Goal: Task Accomplishment & Management: Manage account settings

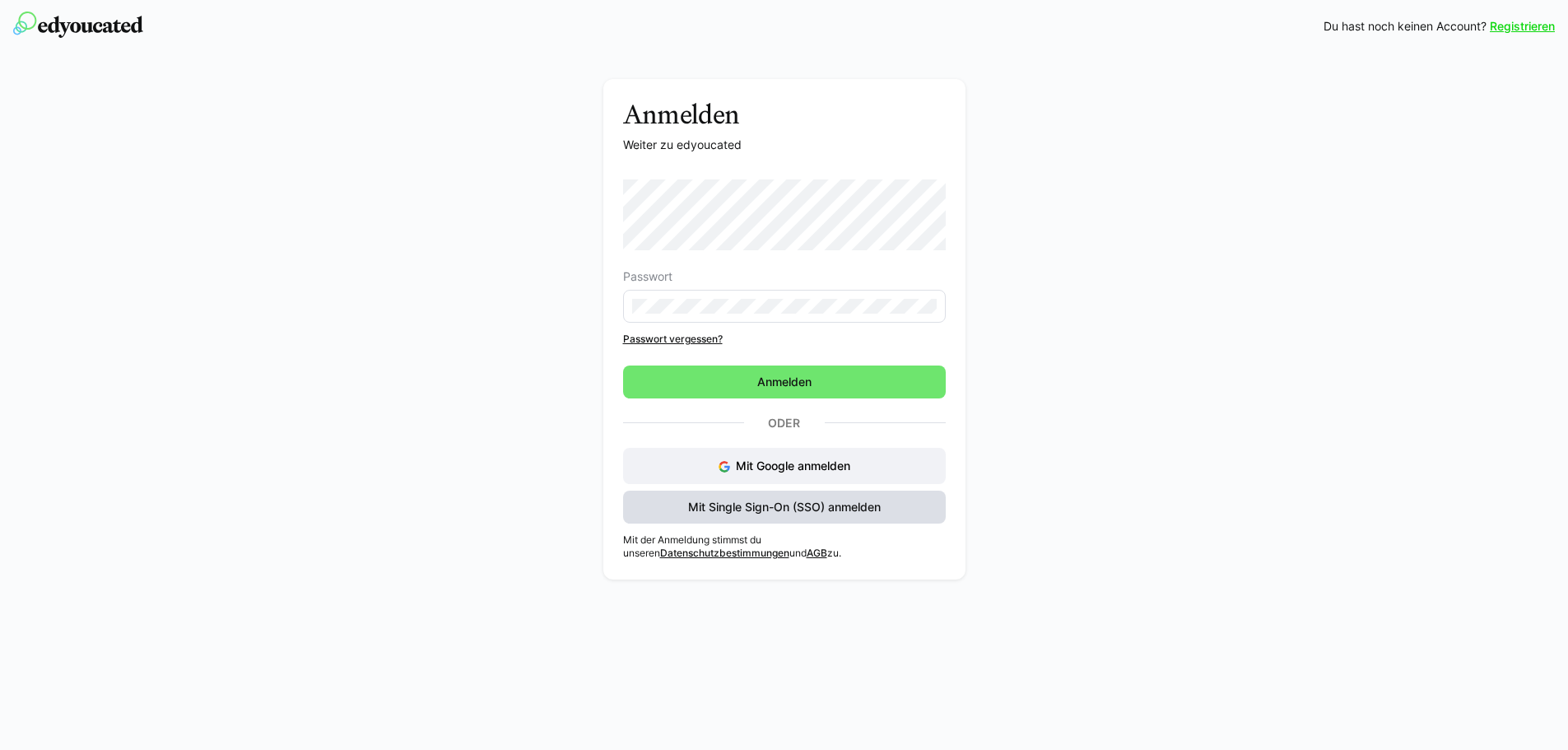
click at [765, 492] on span "Mit Single Sign-On (SSO) anmelden" at bounding box center [784, 507] width 323 height 33
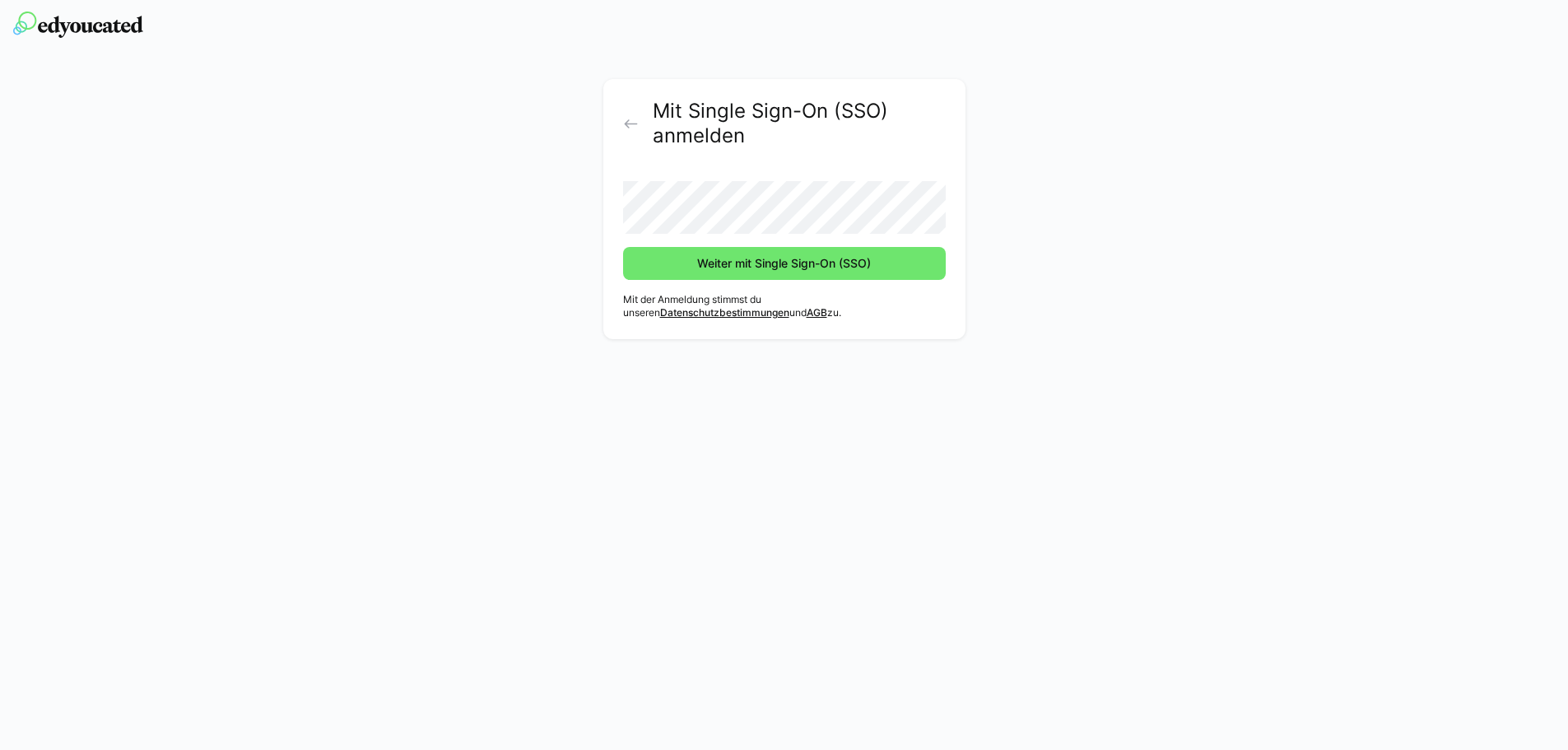
click at [623, 247] on button "Weiter mit Single Sign-On (SSO)" at bounding box center [784, 263] width 323 height 33
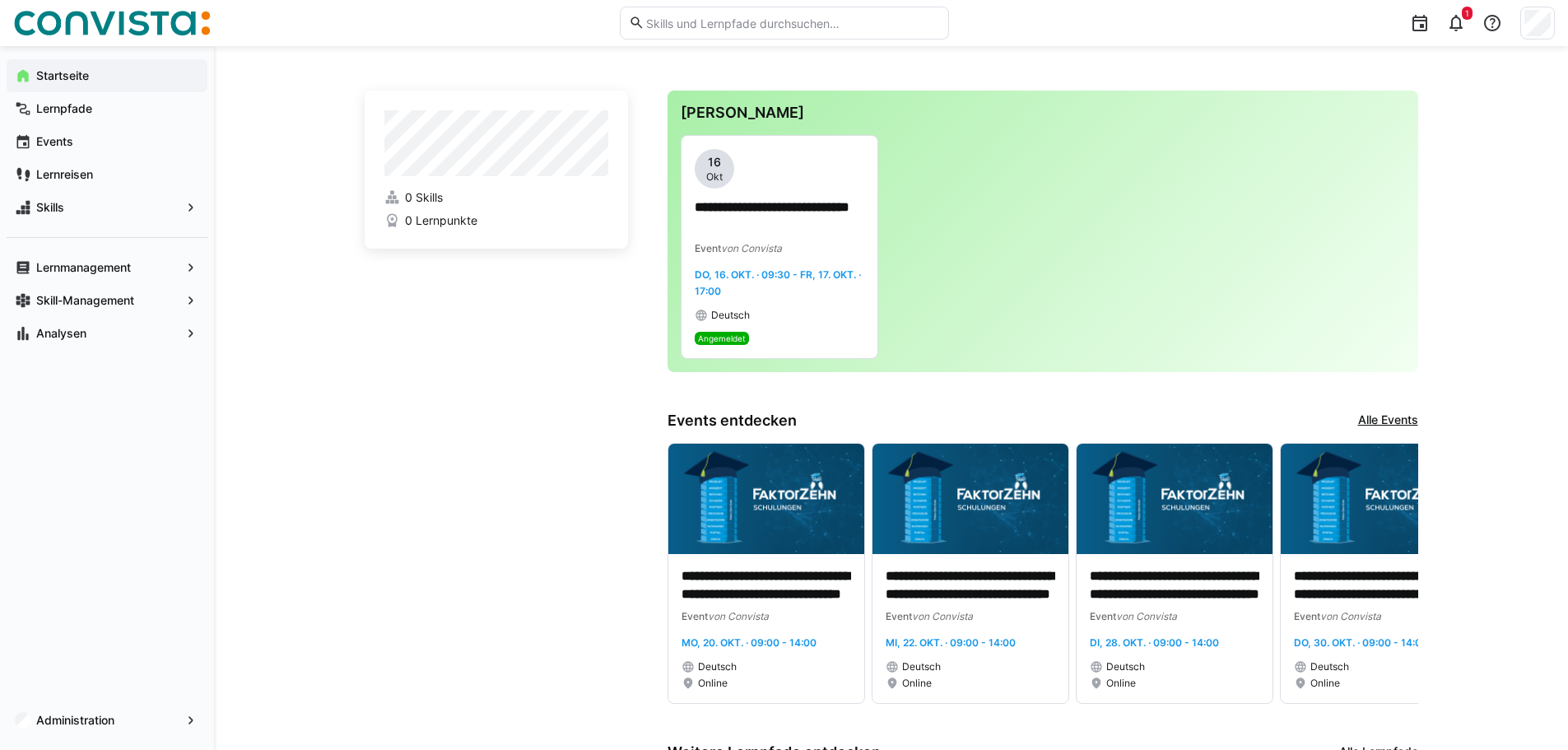
click at [489, 484] on app-home-left "0 Skills 0 Lernpunkte" at bounding box center [496, 580] width 263 height 978
click at [381, 307] on app-home-left "0 Skills 0 Lernpunkte" at bounding box center [496, 580] width 263 height 978
click at [779, 215] on p "**********" at bounding box center [779, 217] width 169 height 37
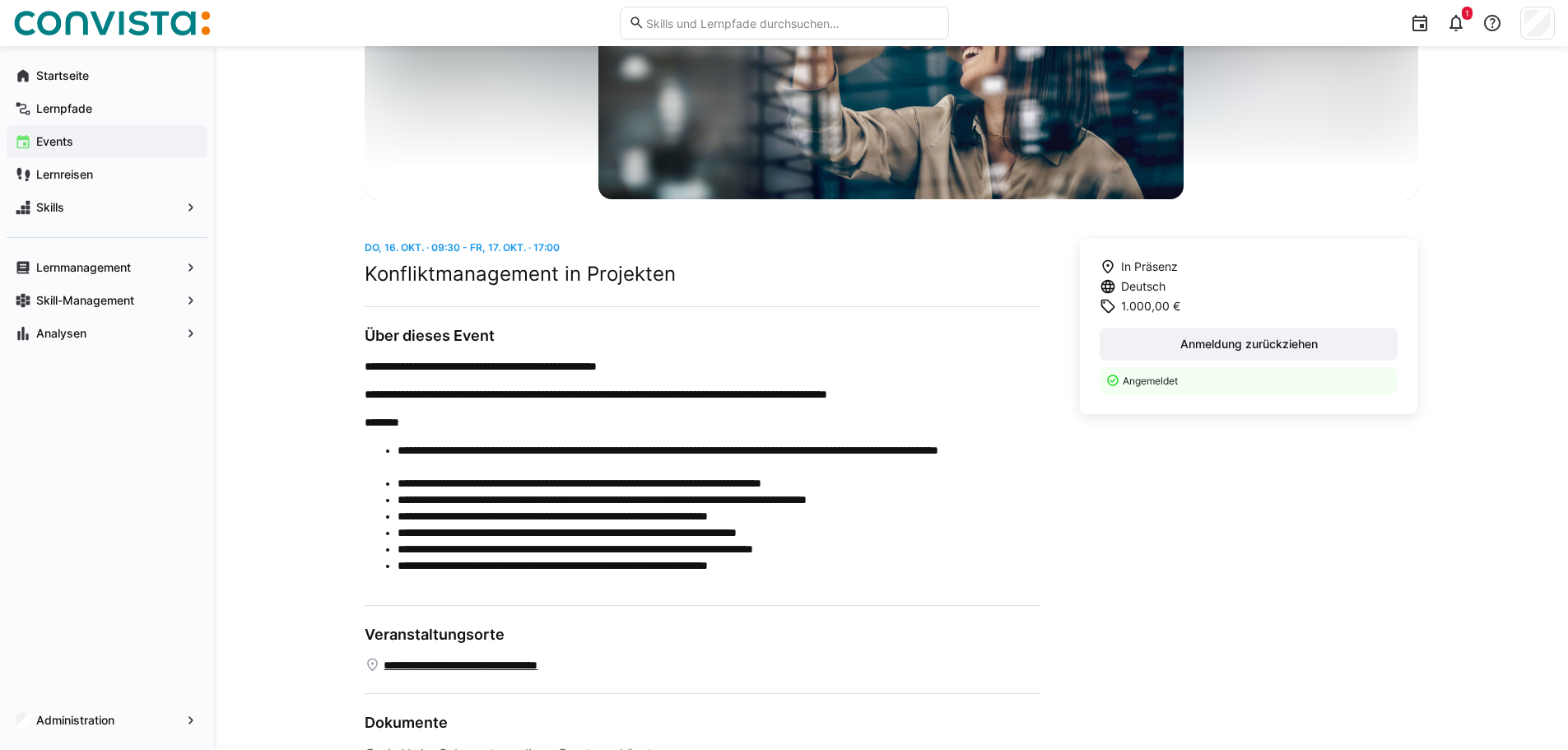
scroll to position [298, 0]
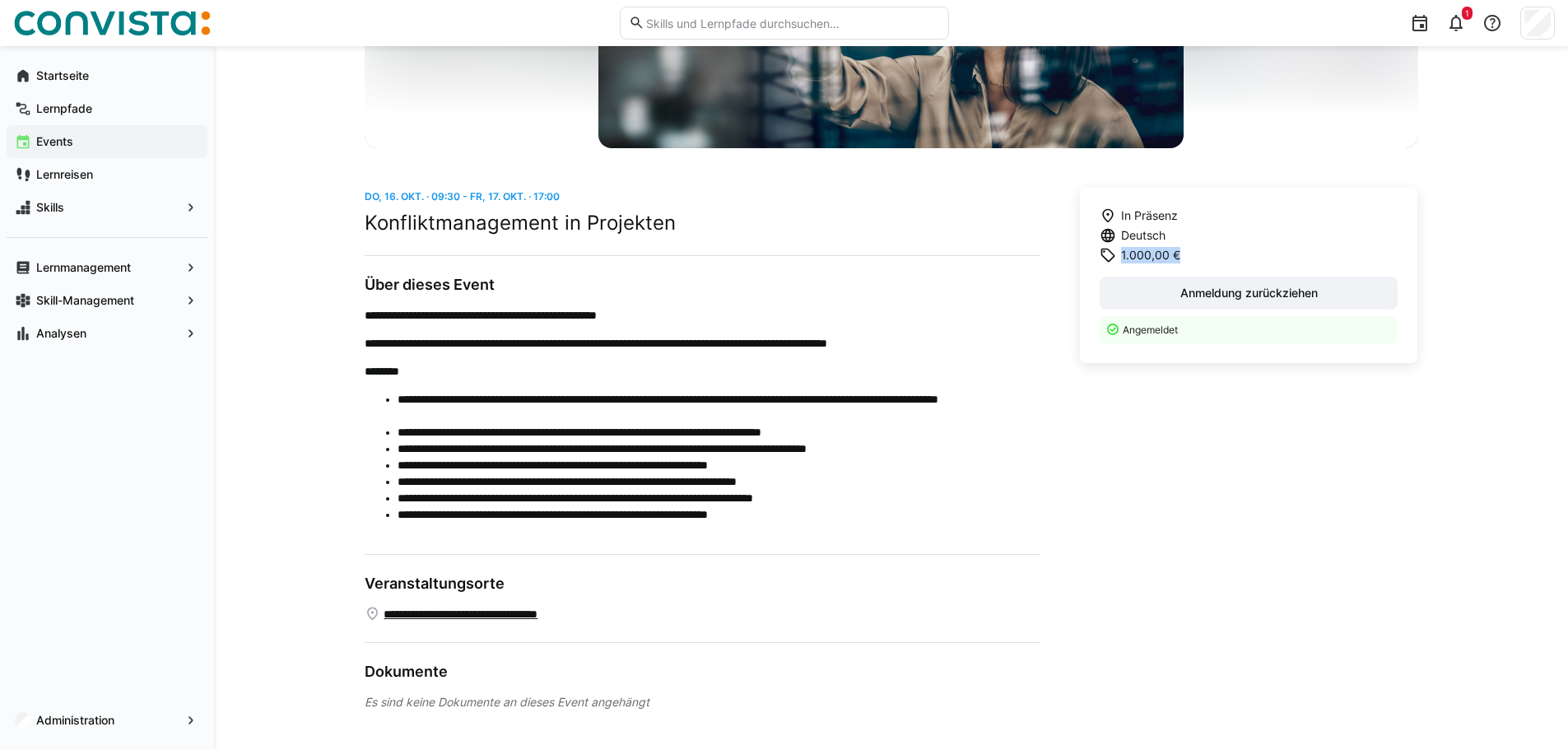
drag, startPoint x: 1183, startPoint y: 257, endPoint x: 1114, endPoint y: 255, distance: 69.0
click at [1114, 255] on div "In Präsenz Deutsch 1.000,00 € Anmeldung zurückziehen Angemeldet" at bounding box center [1249, 275] width 338 height 175
click at [734, 538] on div "**********" at bounding box center [703, 449] width 676 height 522
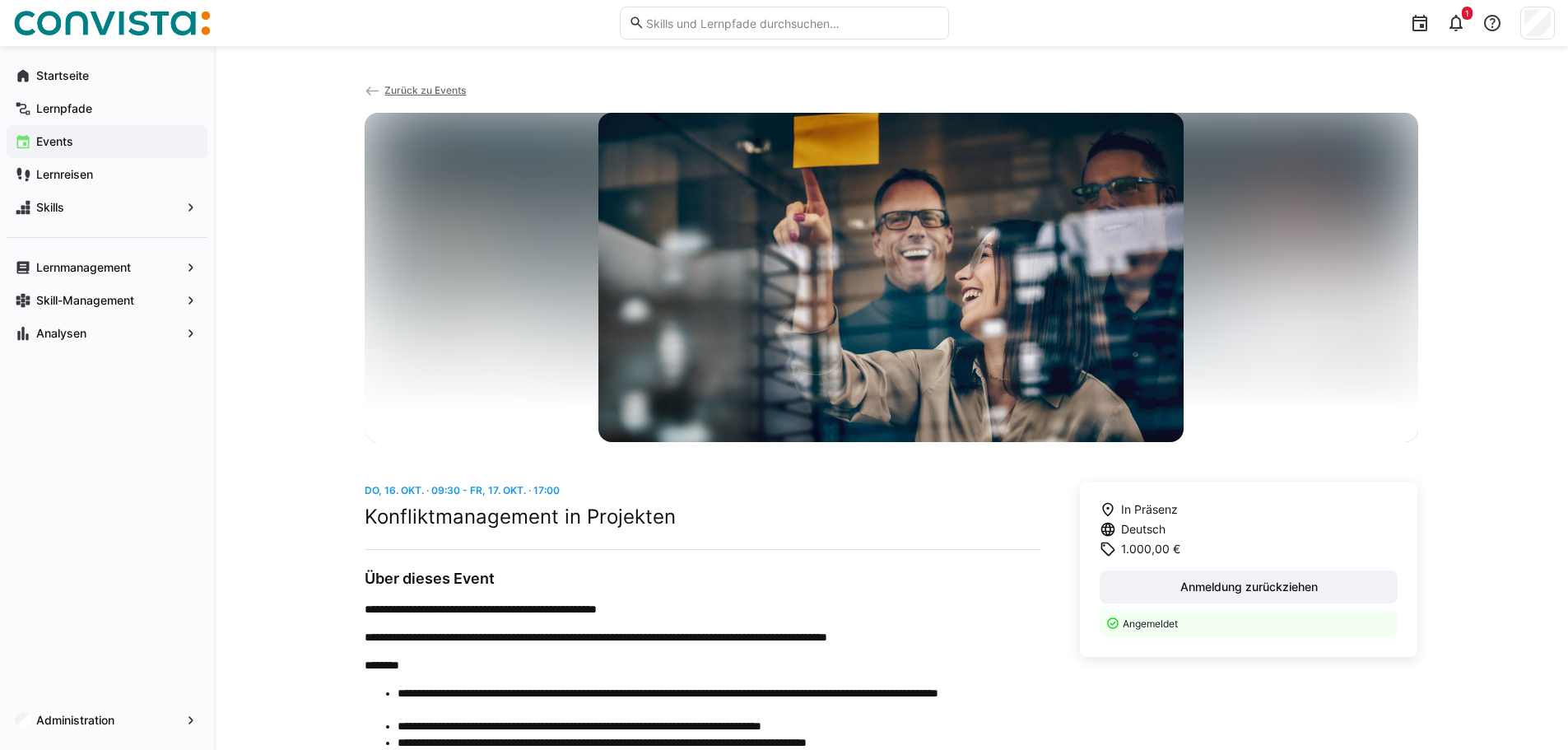
scroll to position [0, 0]
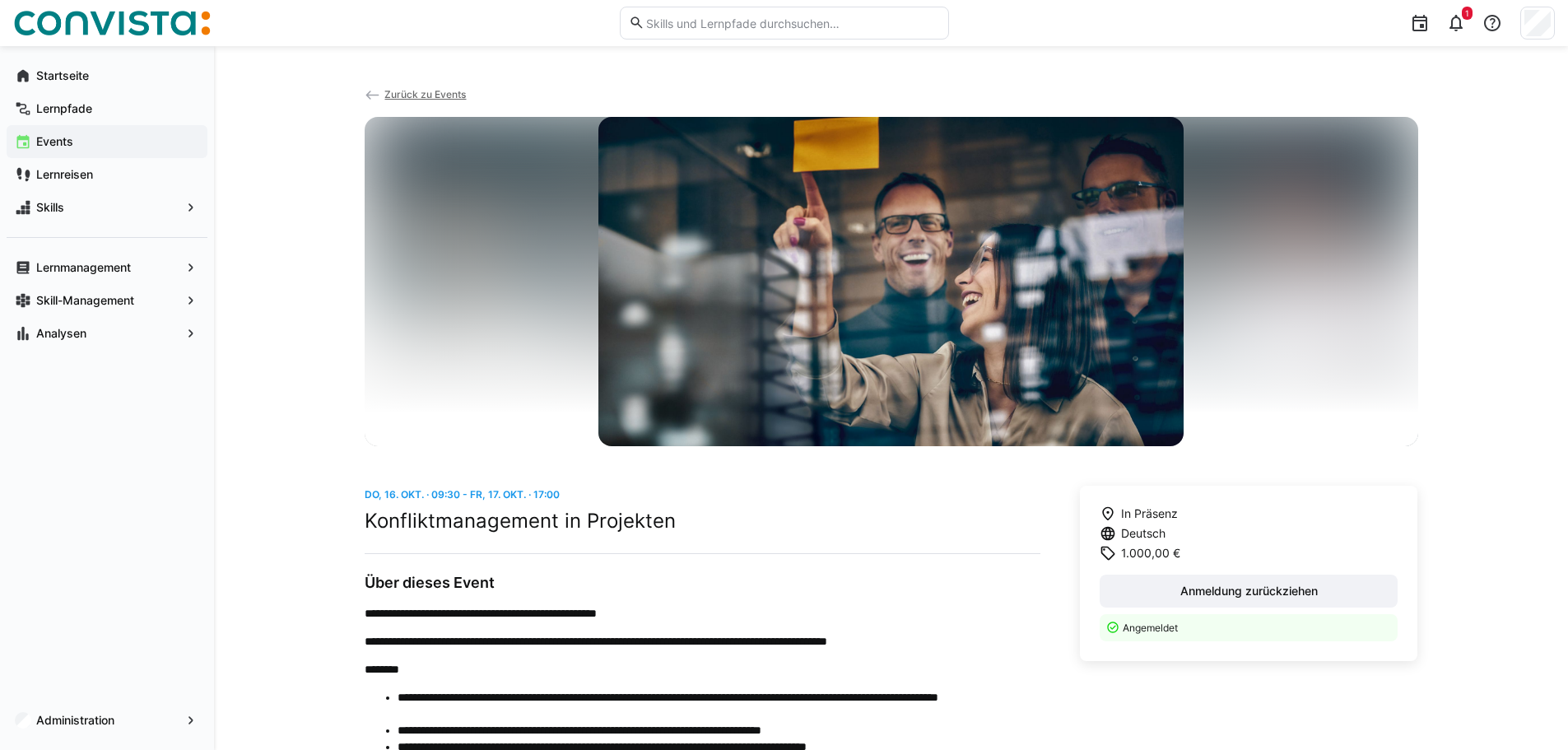
click at [403, 91] on span "Zurück zu Events" at bounding box center [425, 94] width 81 height 12
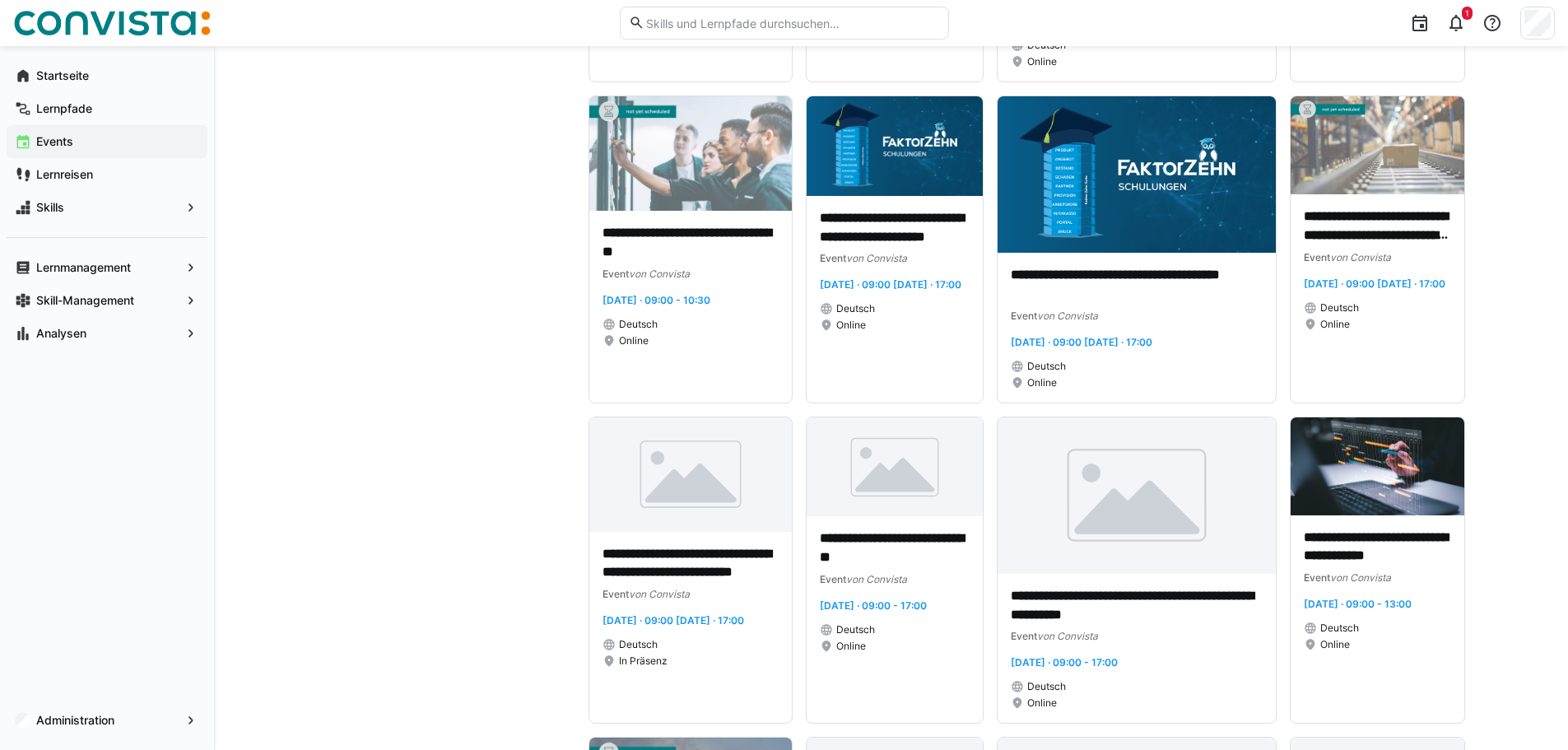
scroll to position [823, 0]
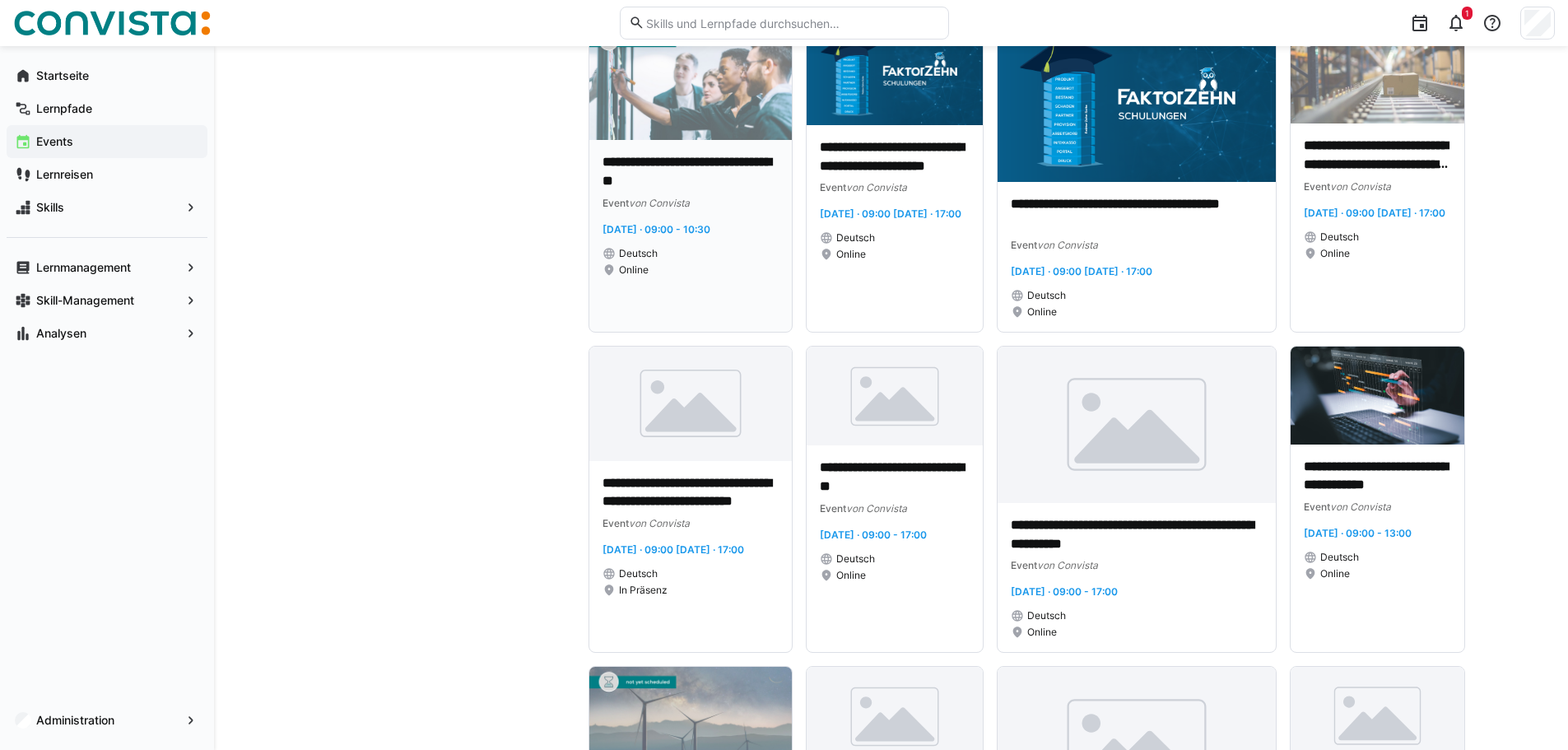
click at [682, 120] on img at bounding box center [691, 82] width 203 height 114
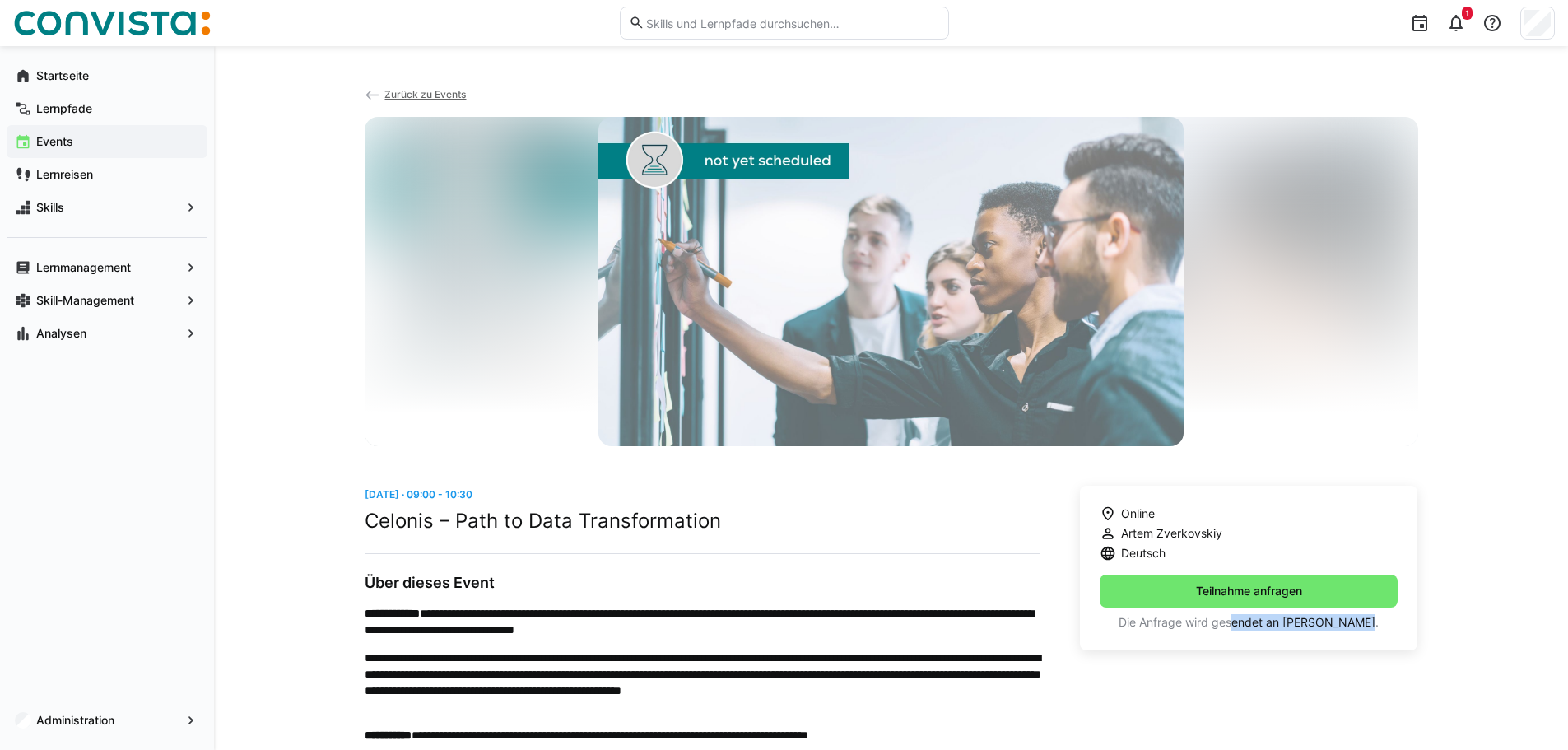
drag, startPoint x: 1233, startPoint y: 625, endPoint x: 1373, endPoint y: 626, distance: 140.0
click at [1373, 626] on p "Die Anfrage wird gesendet an [PERSON_NAME]." at bounding box center [1249, 623] width 299 height 17
click at [1367, 636] on div "Online Artem Zverkovskiy Deutsch Teilnahme anfragen Die Anfrage wird gesendet a…" at bounding box center [1249, 568] width 338 height 165
click at [0, 0] on app-navigation-label "Lernpfade" at bounding box center [0, 0] width 0 height 0
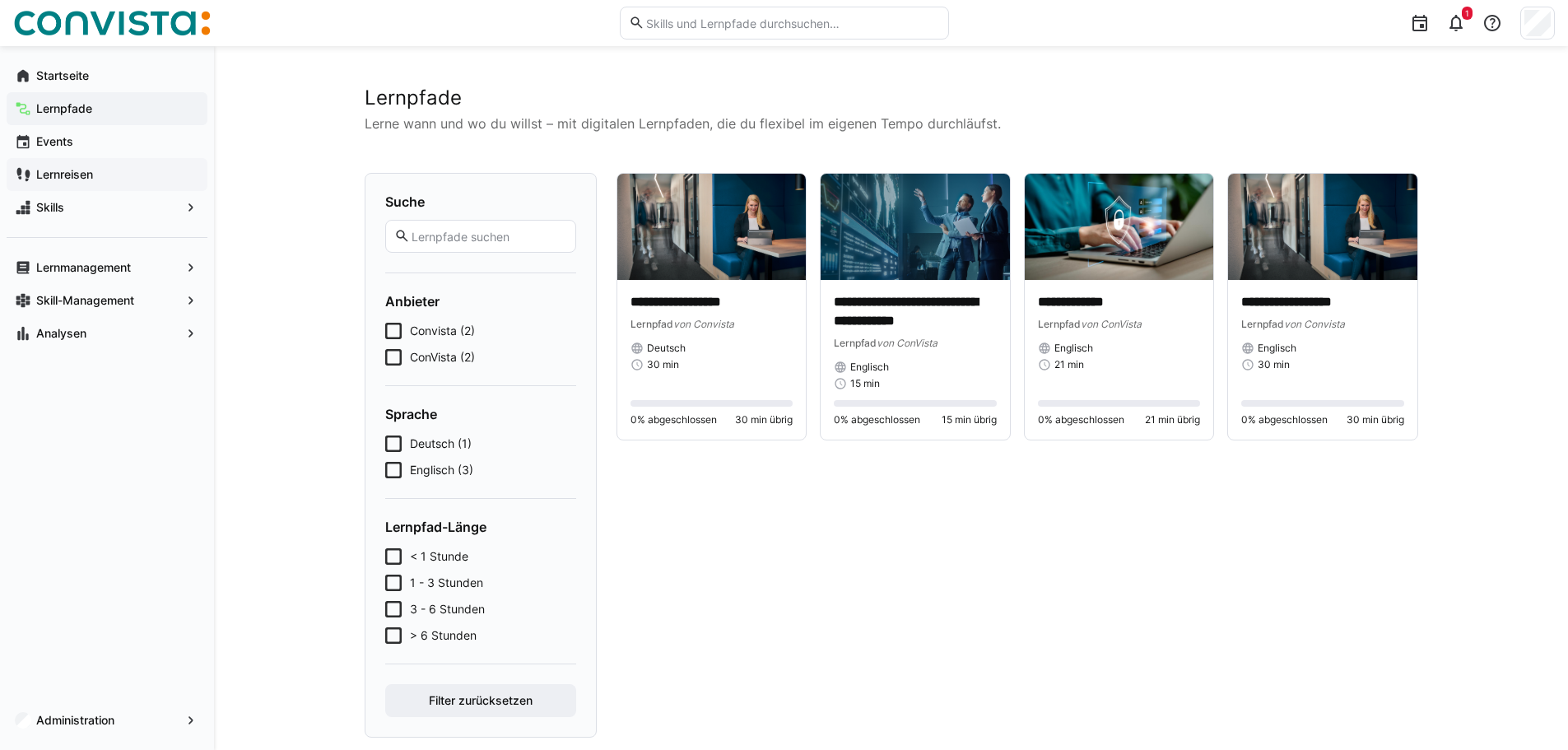
click at [86, 164] on div "Lernreisen" at bounding box center [107, 174] width 201 height 33
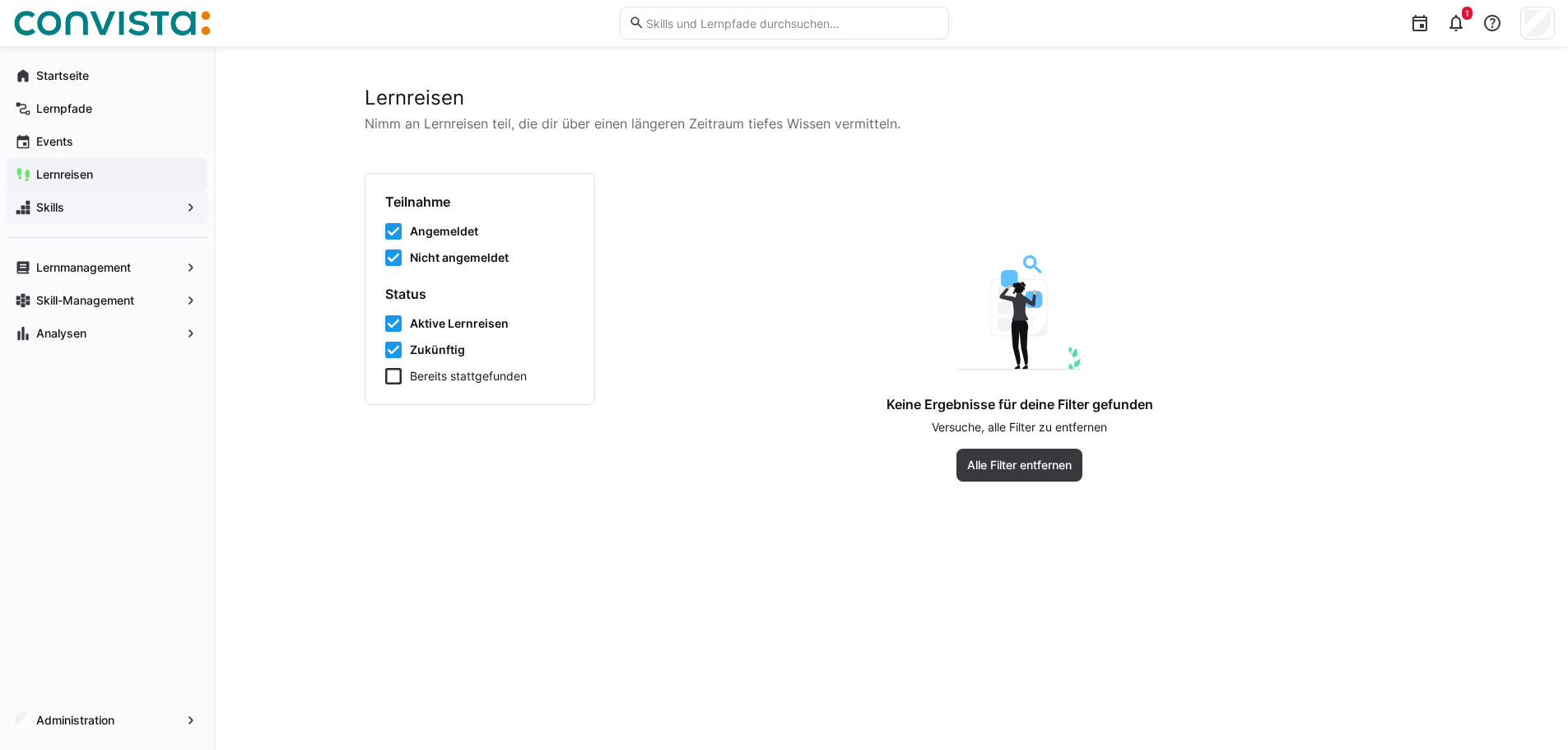
click at [107, 209] on span "Skills" at bounding box center [107, 208] width 147 height 17
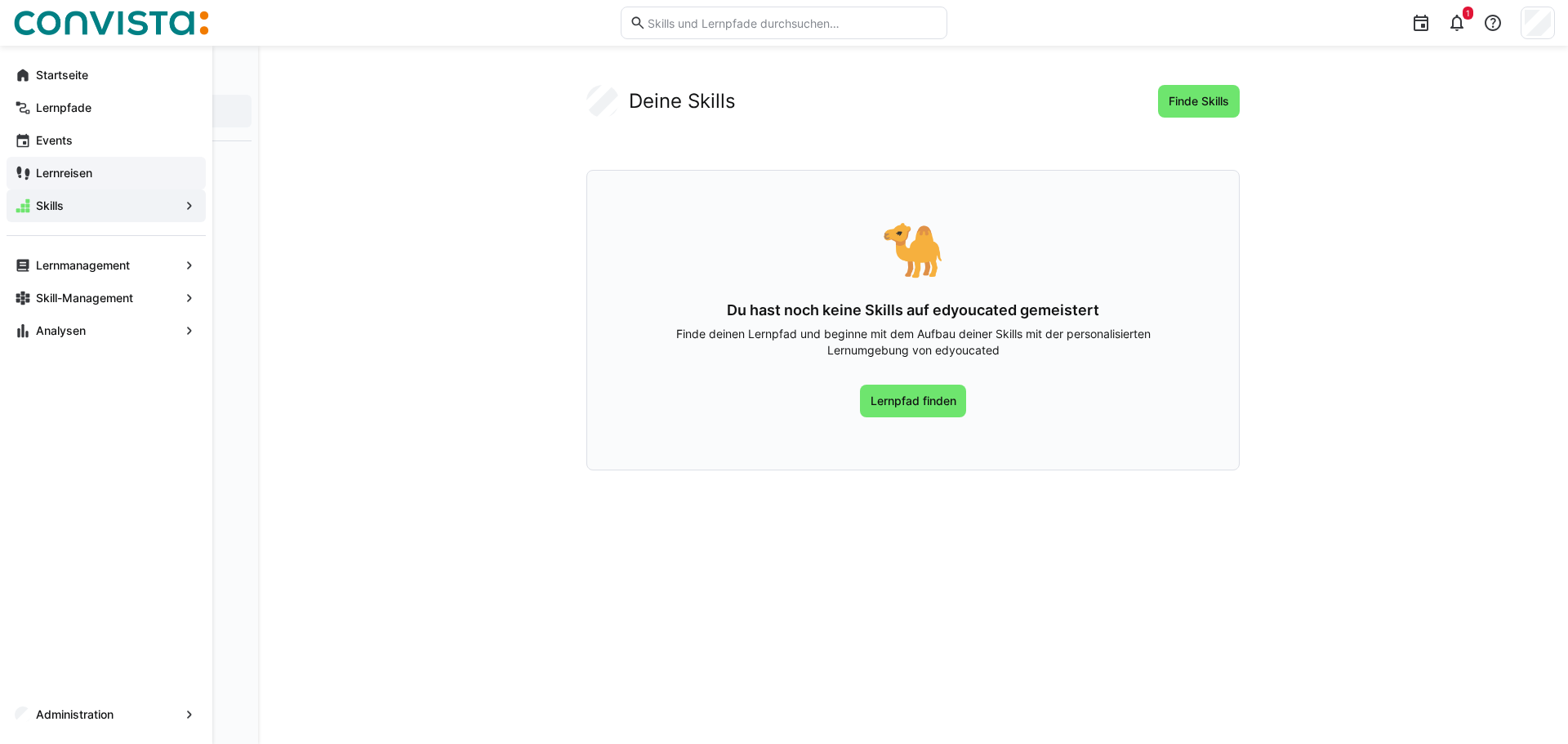
click at [63, 158] on div "Lernreisen" at bounding box center [106, 173] width 200 height 33
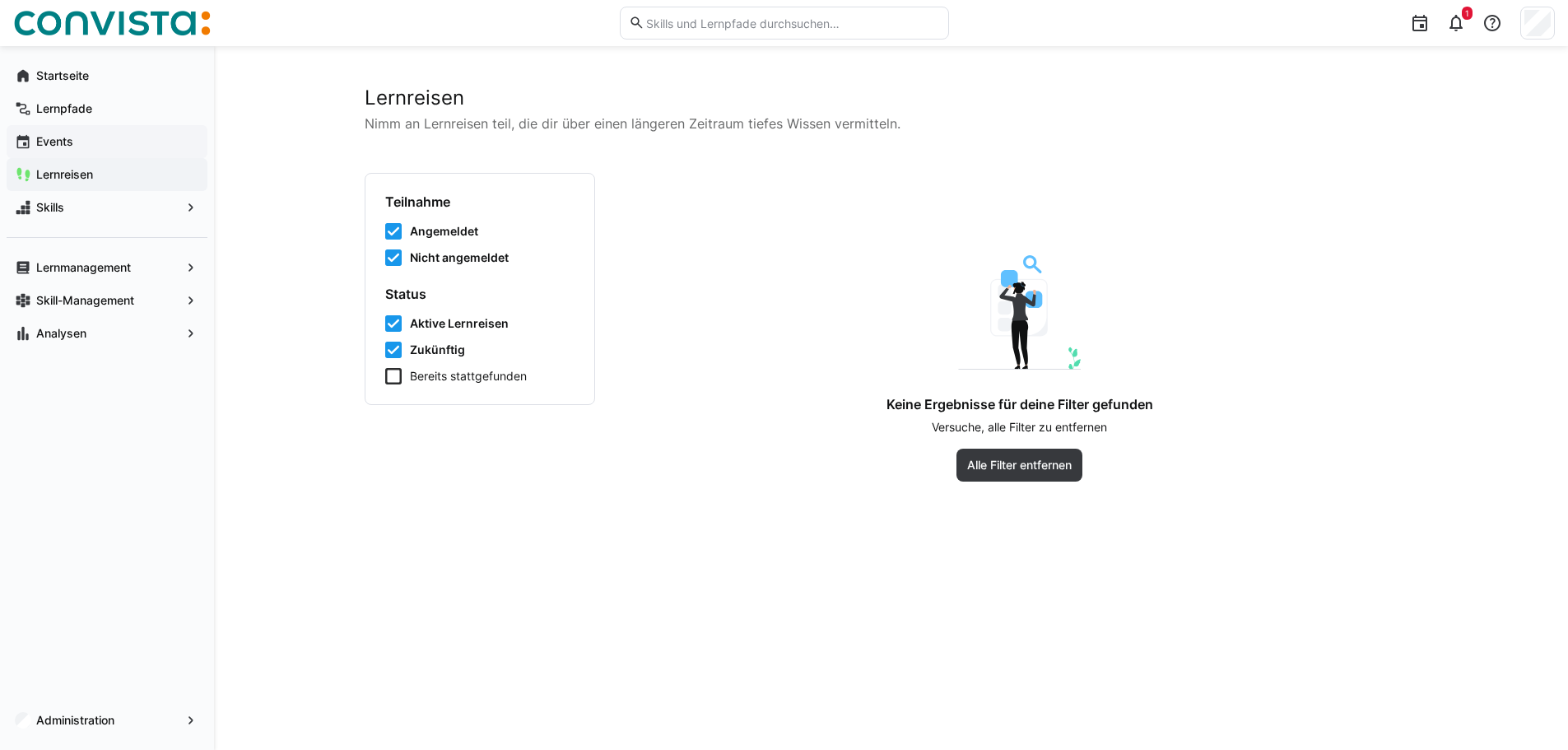
click at [65, 150] on div "Events" at bounding box center [107, 141] width 201 height 33
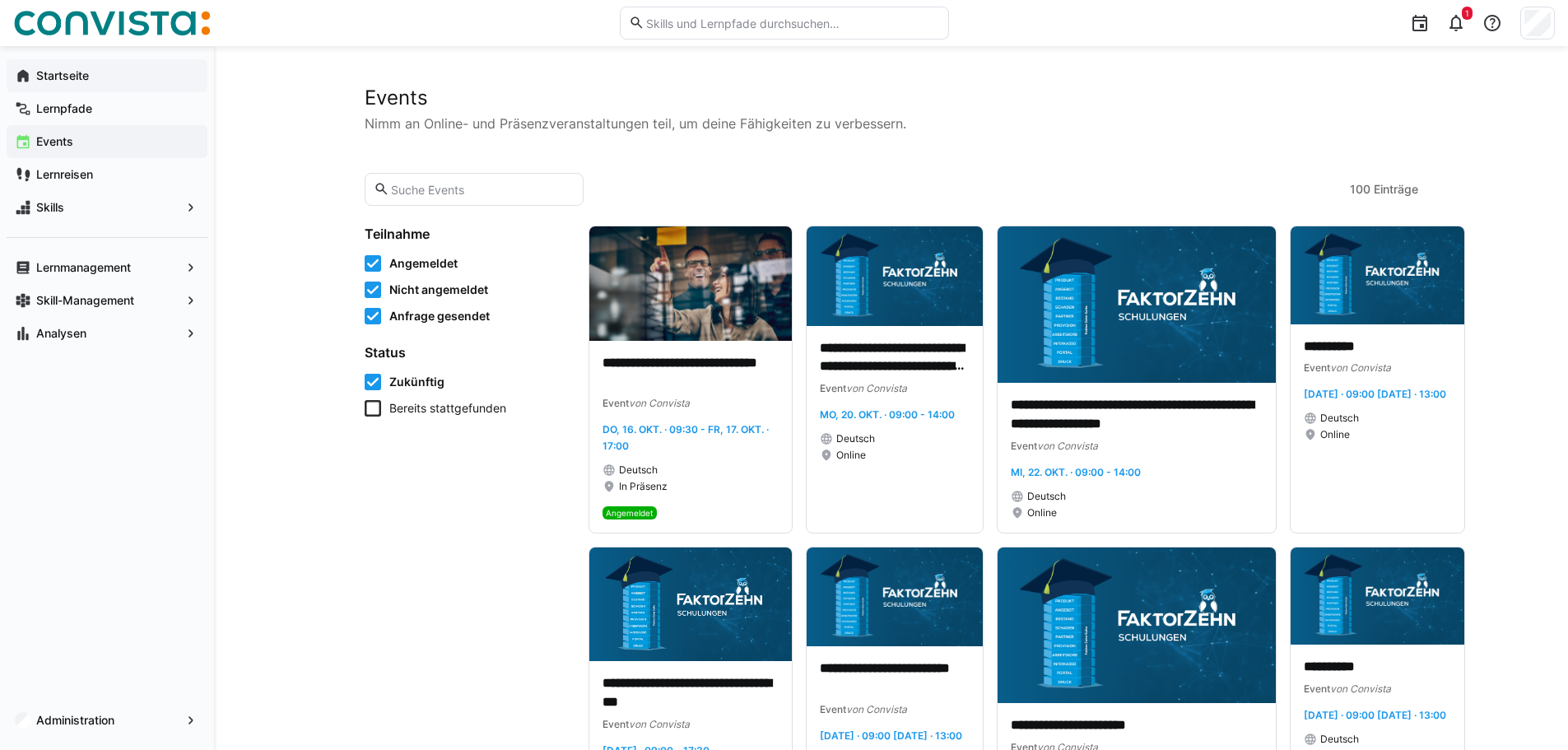
click at [117, 73] on span "Startseite" at bounding box center [116, 76] width 166 height 17
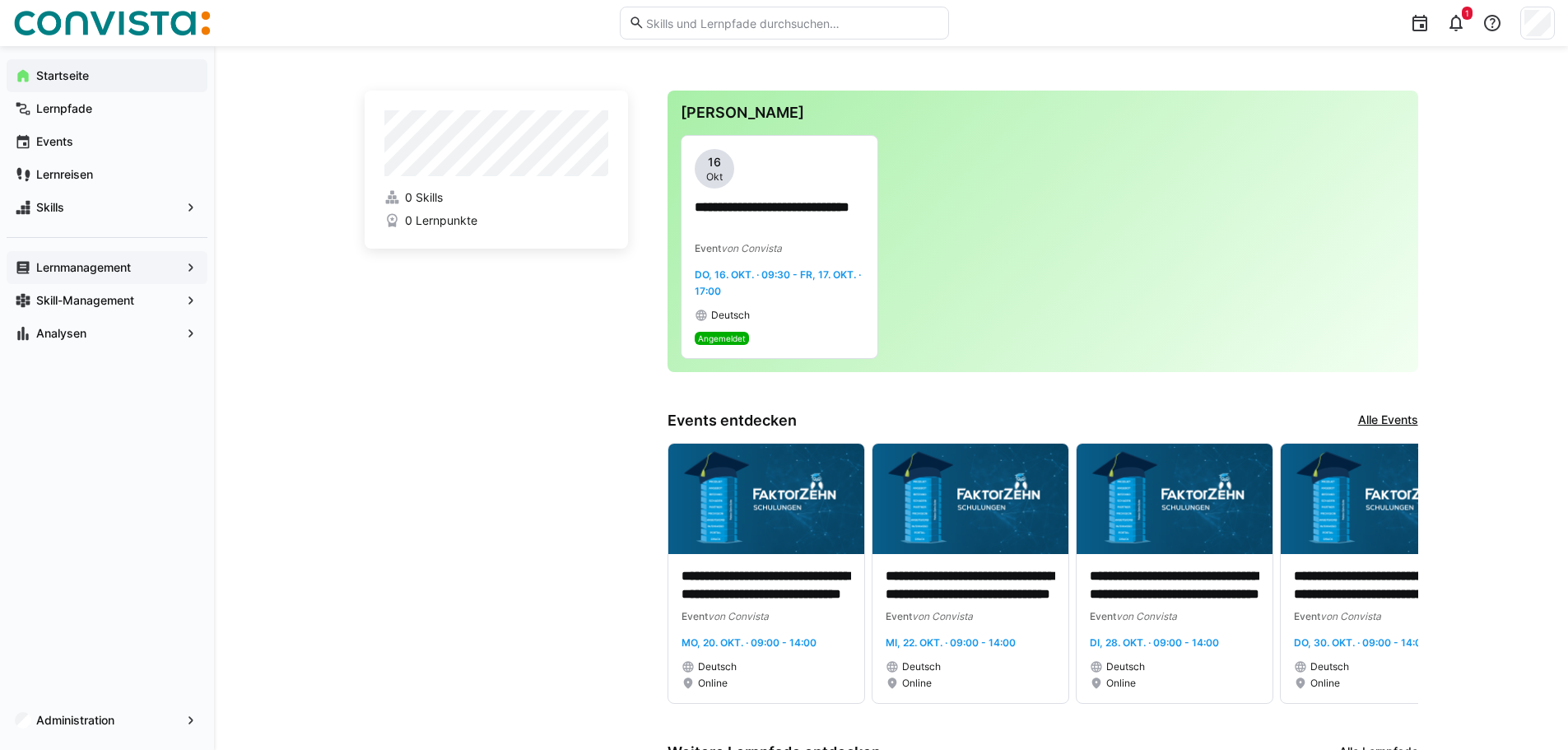
click at [0, 0] on app-navigation-label "Lernmanagement" at bounding box center [0, 0] width 0 height 0
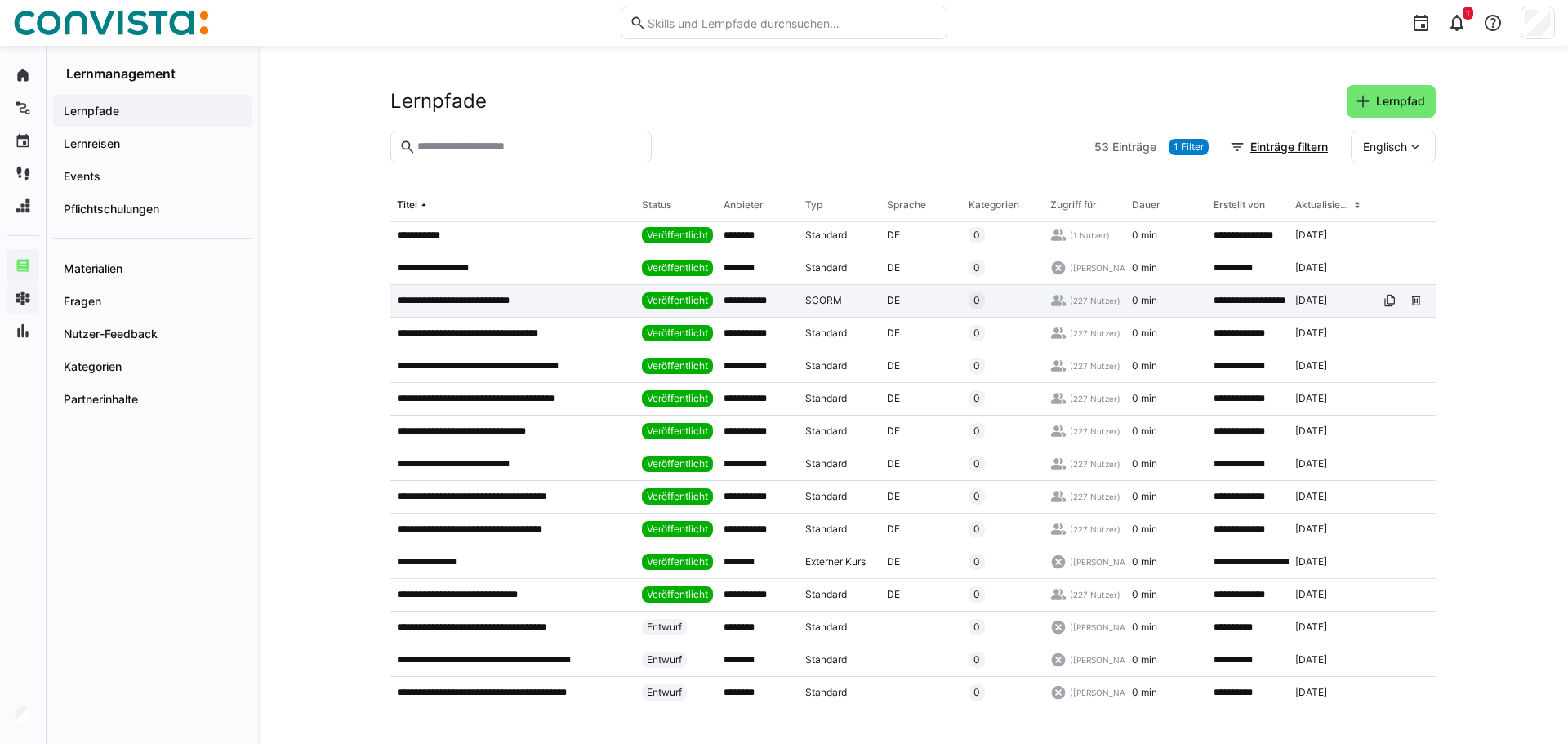
scroll to position [654, 0]
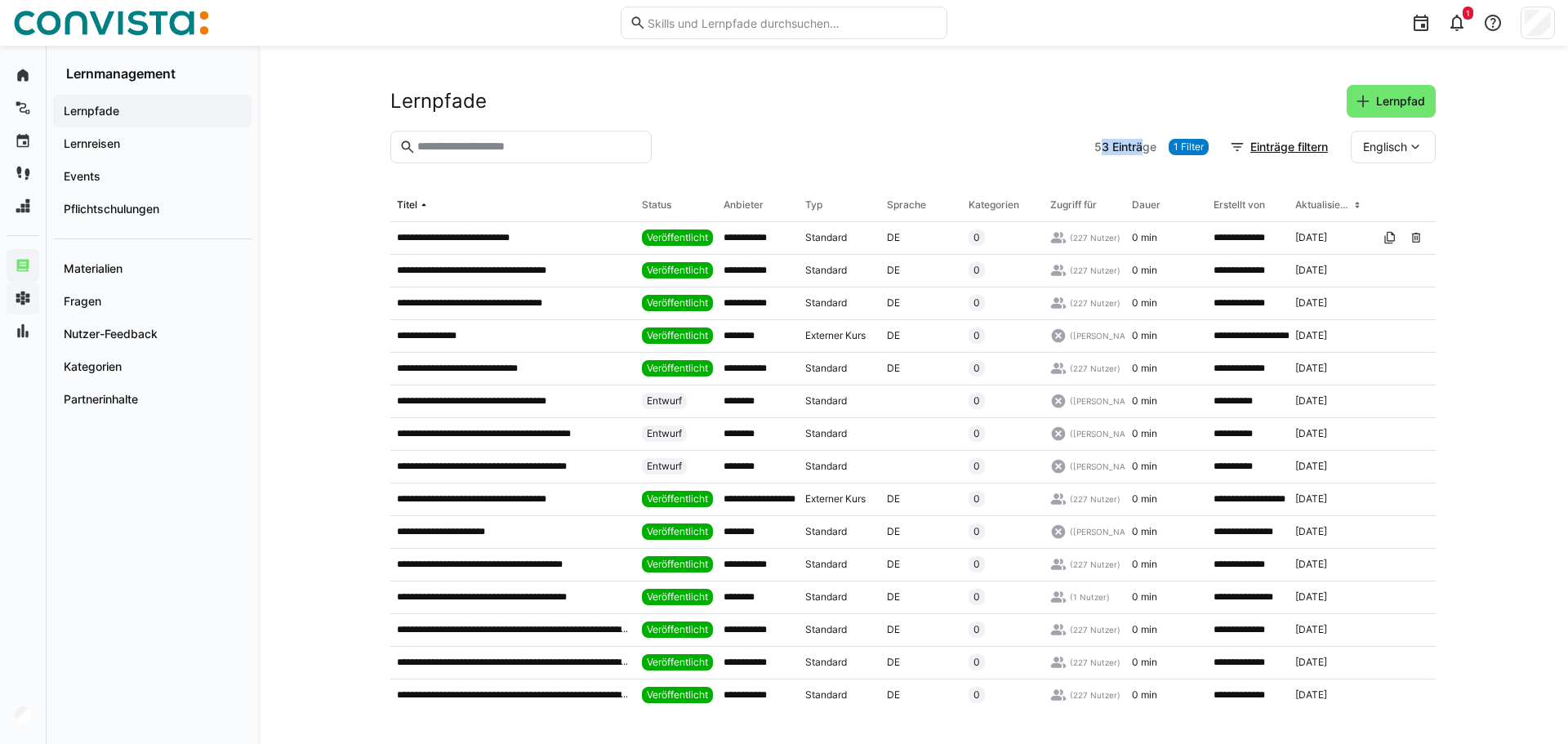
drag, startPoint x: 1138, startPoint y: 150, endPoint x: 1095, endPoint y: 146, distance: 43.2
click at [1095, 146] on app-item-count "53 Einträge" at bounding box center [1125, 148] width 62 height 17
click at [1025, 138] on div at bounding box center [873, 147] width 430 height 33
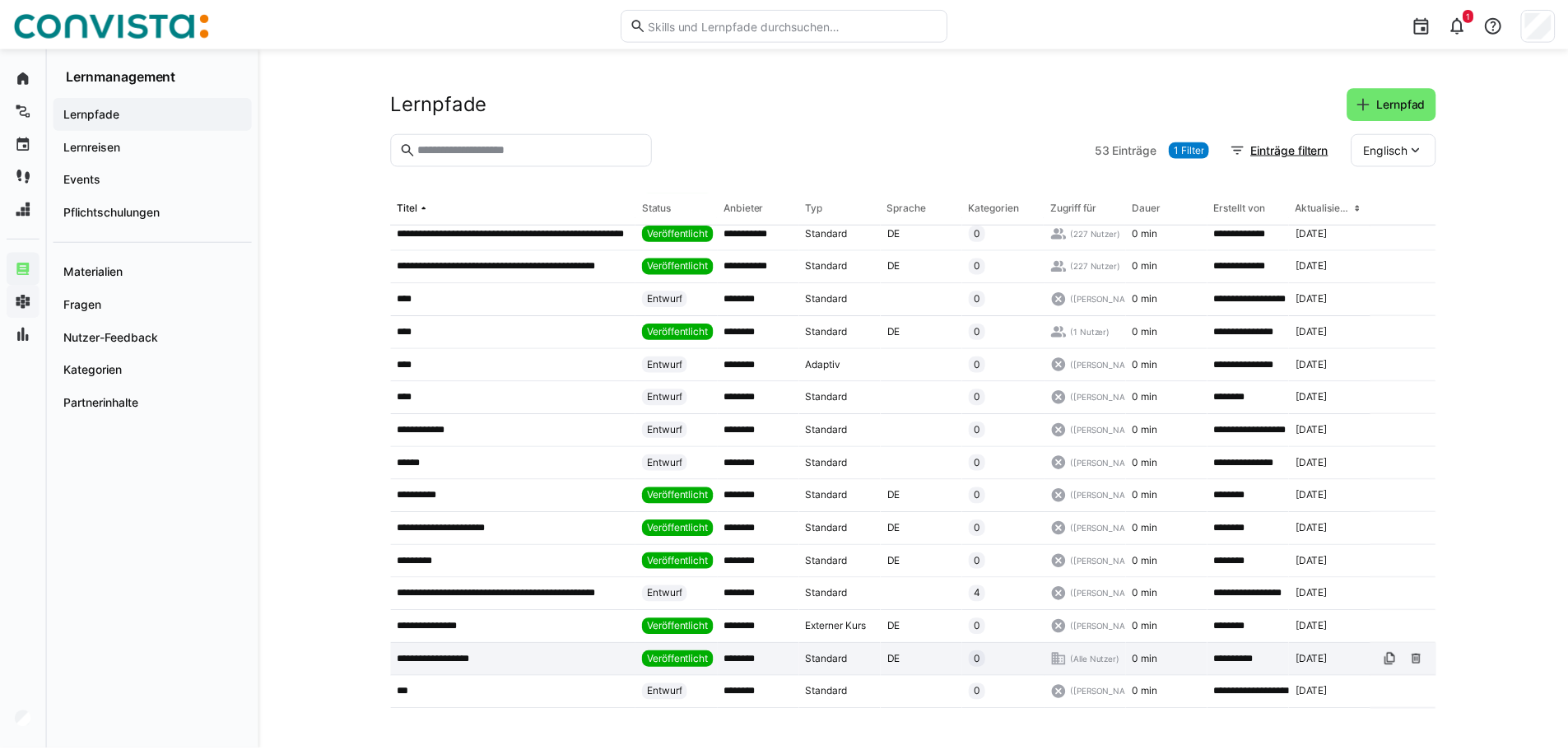
scroll to position [773, 0]
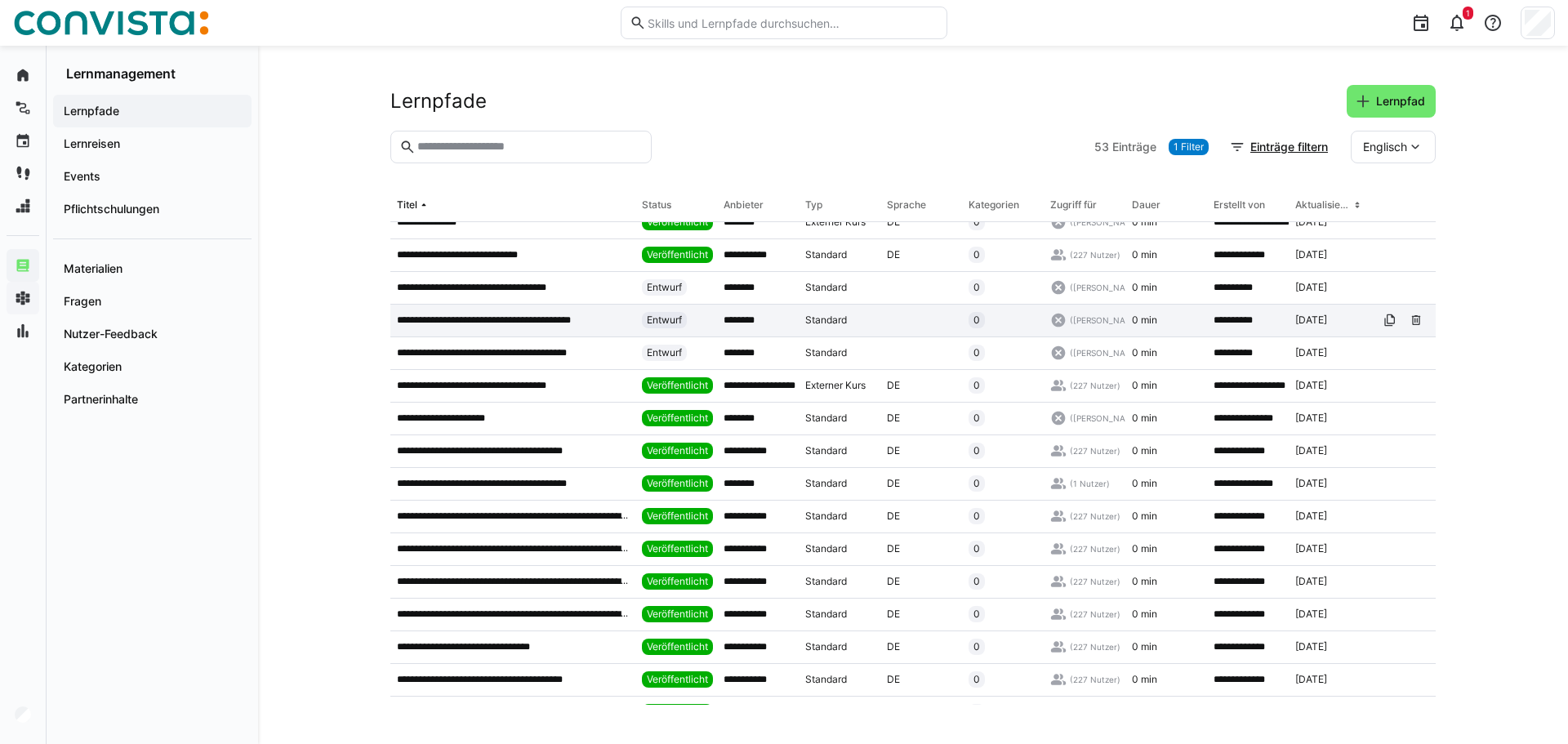
click at [472, 318] on p "**********" at bounding box center [500, 320] width 209 height 13
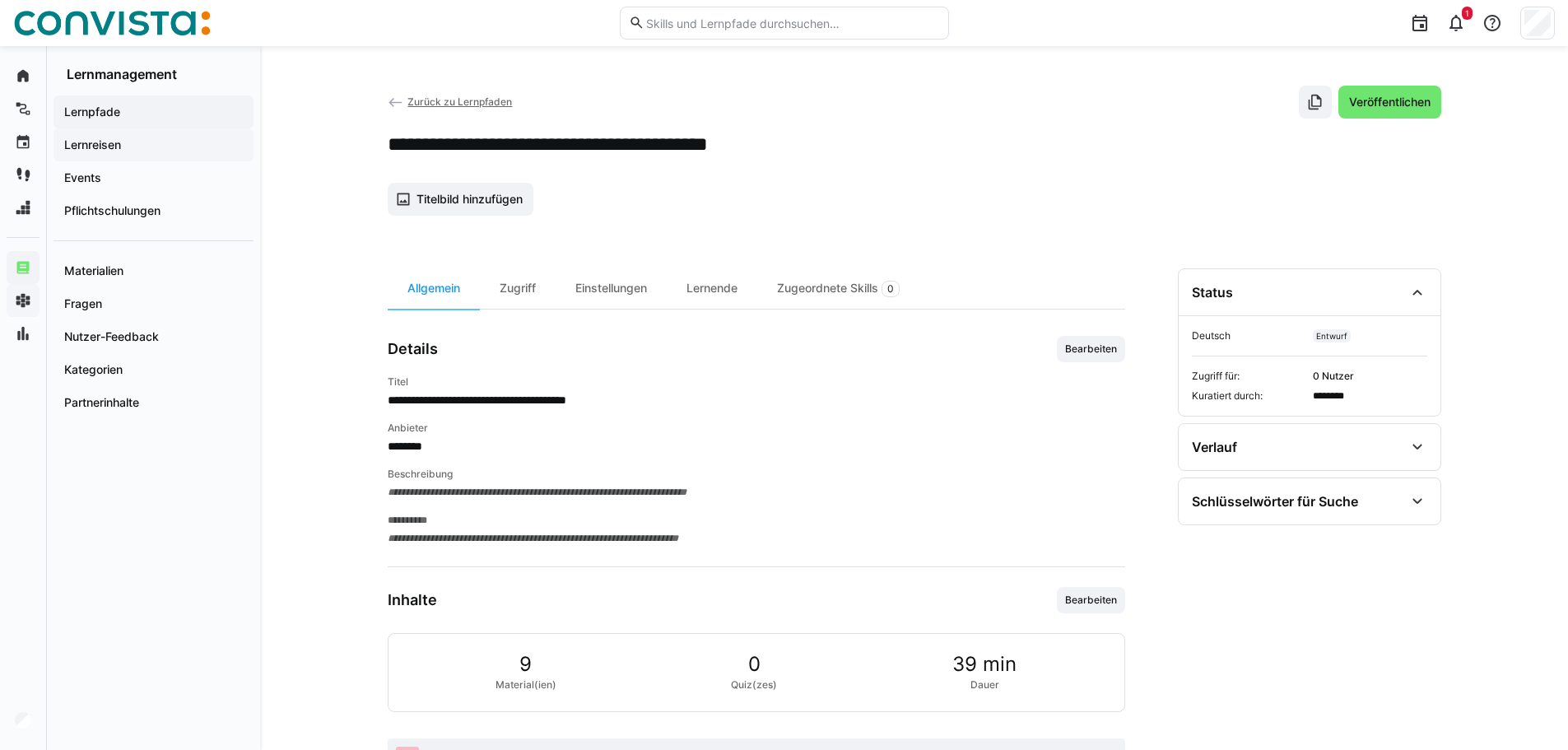
click at [0, 0] on app-navigation-label "Lernreisen" at bounding box center [0, 0] width 0 height 0
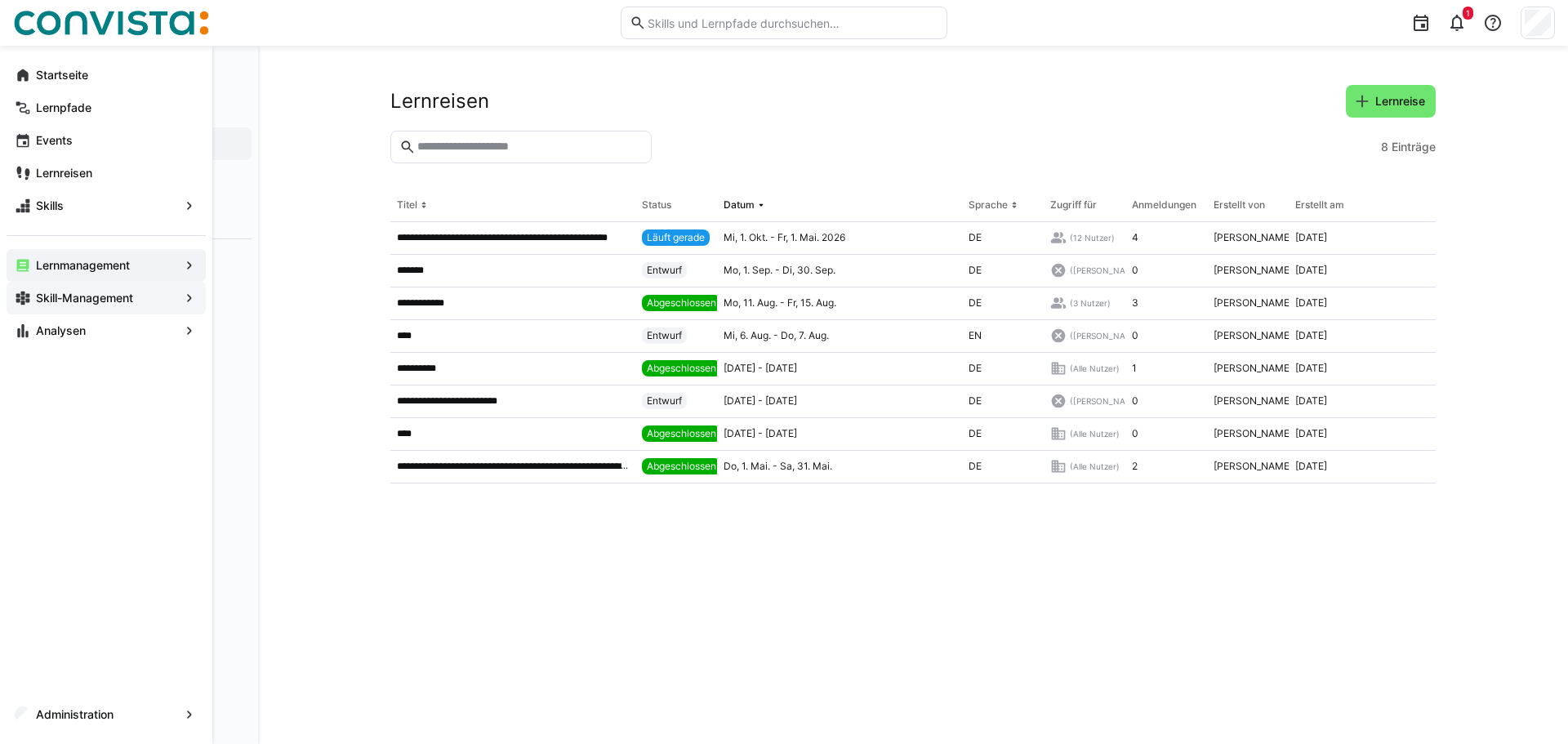
click at [0, 0] on app-navigation-label "Skill-Management" at bounding box center [0, 0] width 0 height 0
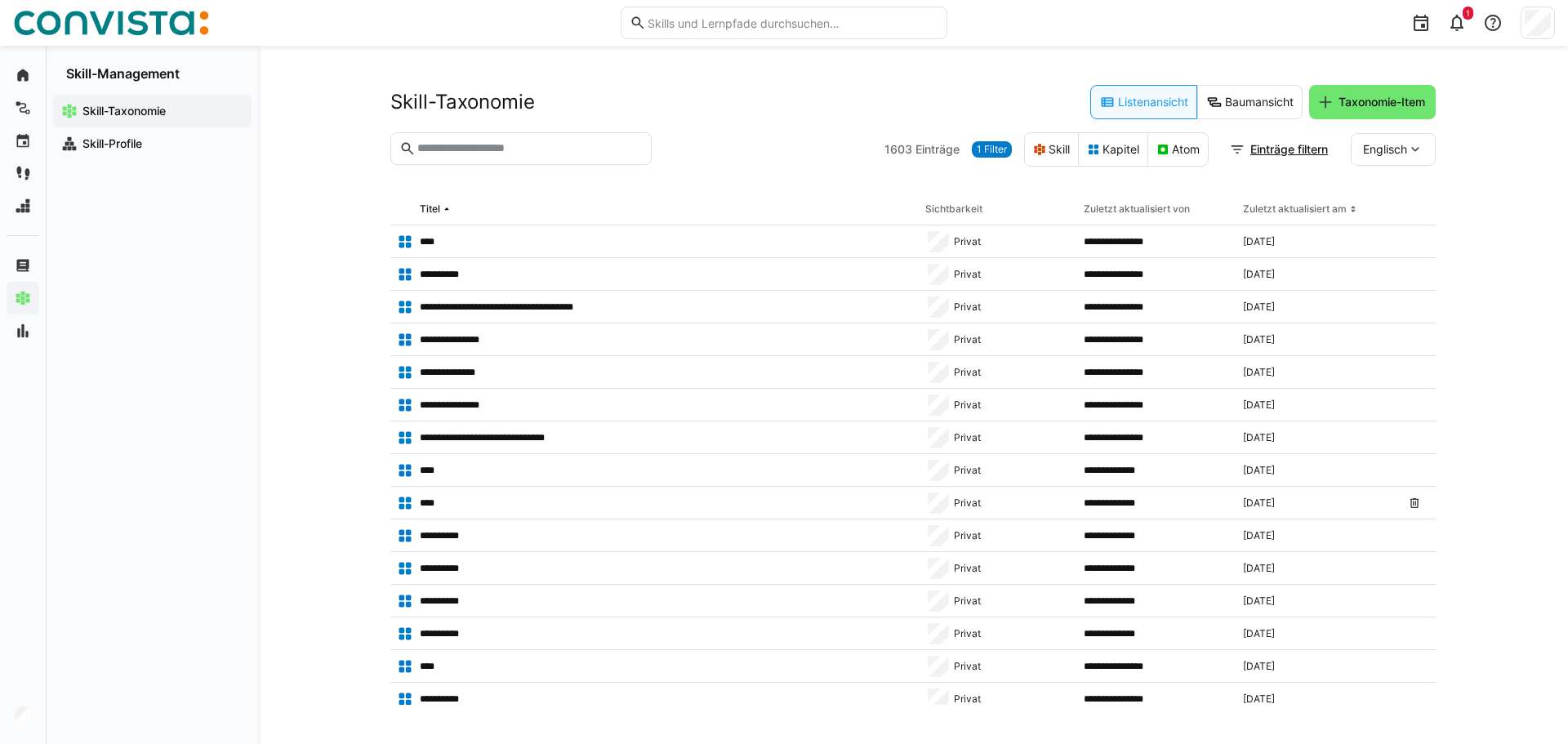
click at [1459, 447] on div "**********" at bounding box center [913, 395] width 1310 height 698
click at [1501, 414] on div "**********" at bounding box center [913, 395] width 1310 height 698
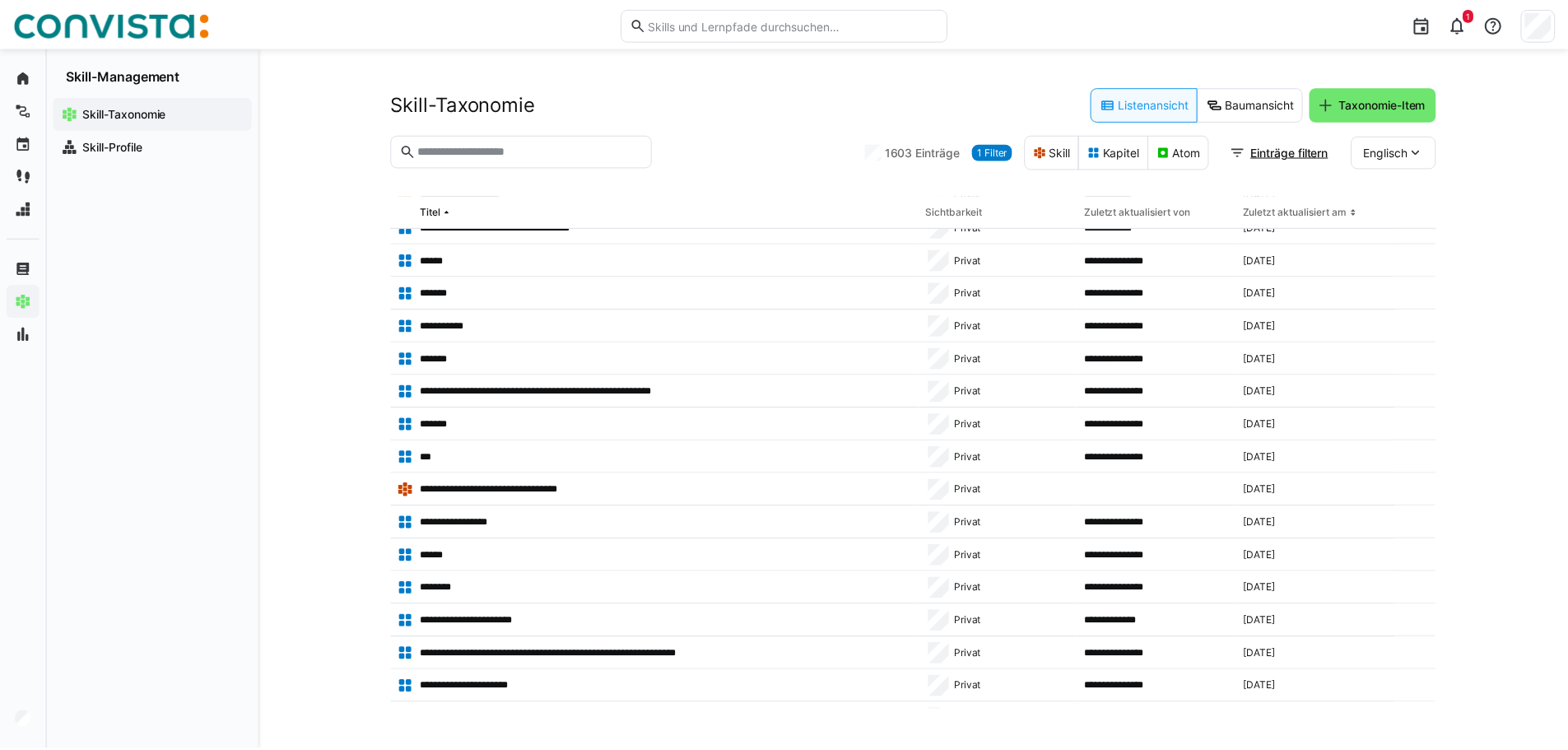
scroll to position [2811, 0]
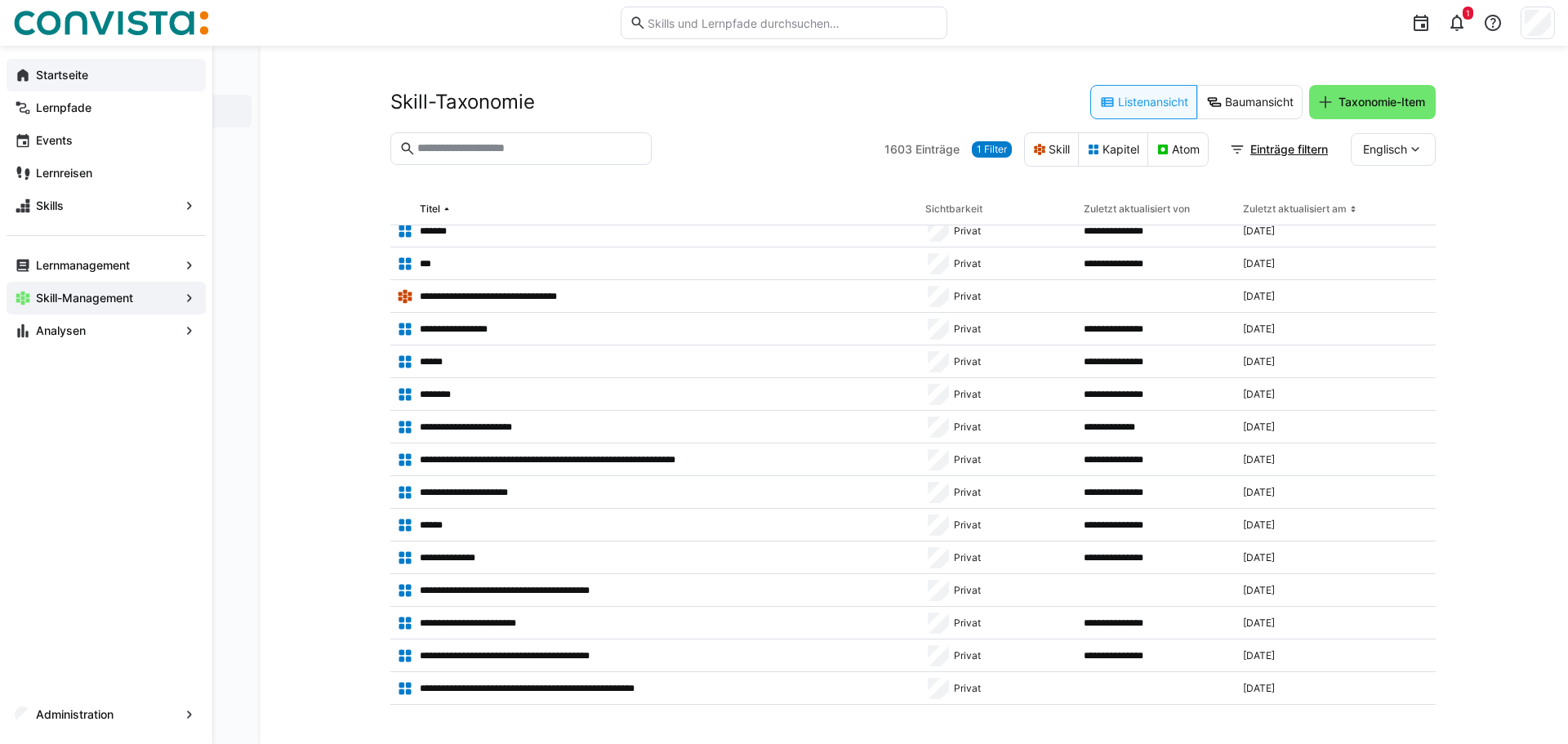
click at [26, 72] on eds-icon at bounding box center [23, 75] width 17 height 17
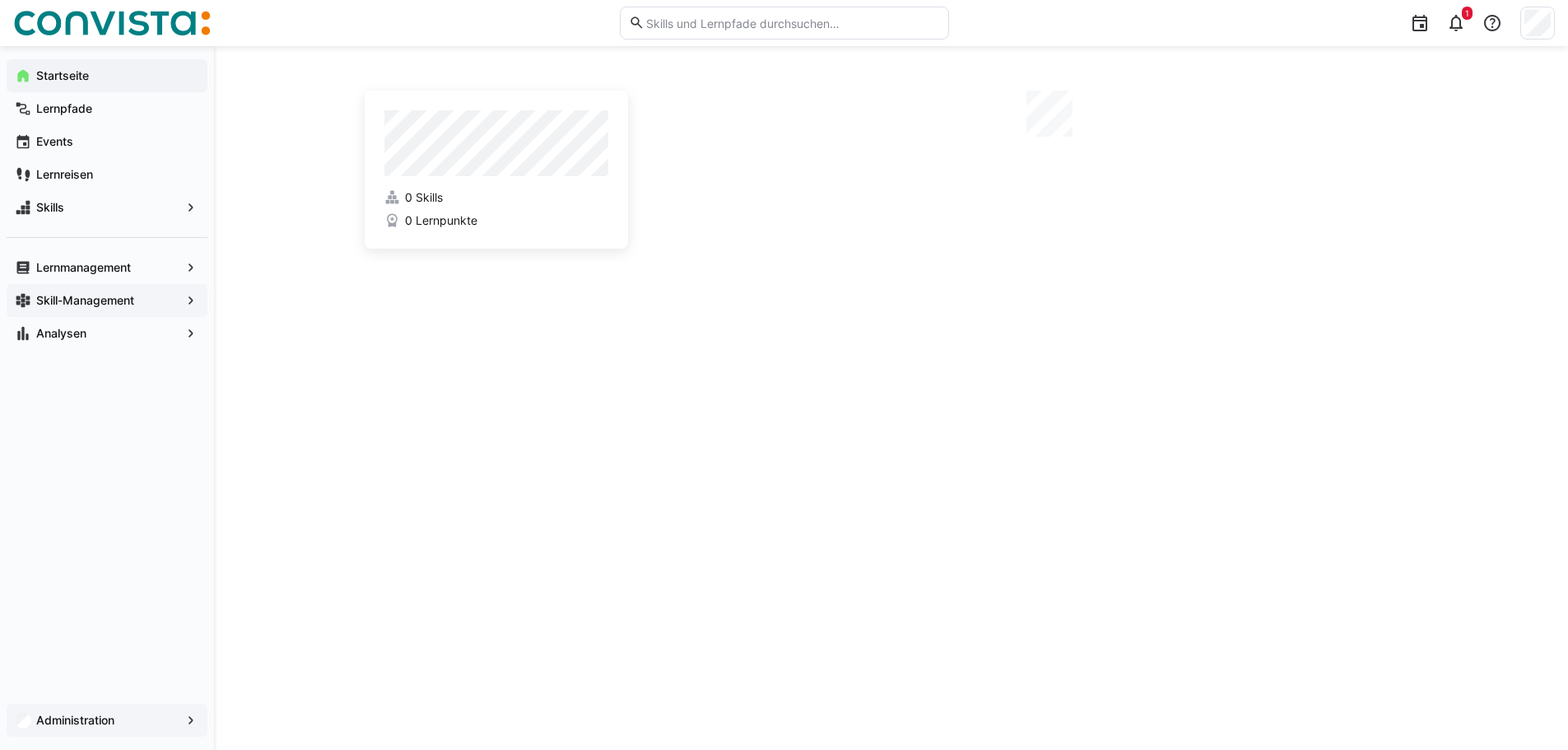
click at [64, 712] on div "Administration" at bounding box center [107, 720] width 201 height 33
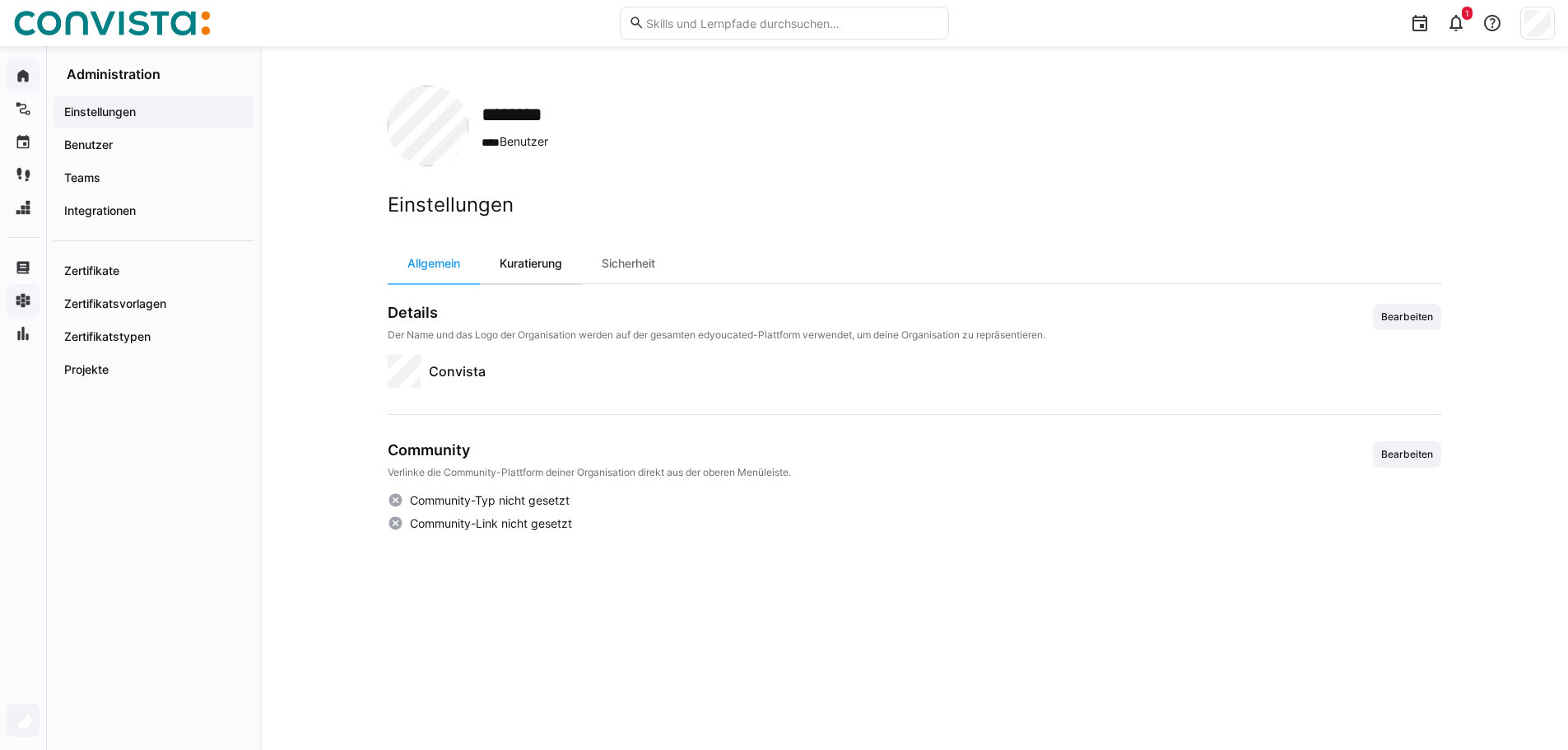
click at [506, 257] on div "Kuratierung" at bounding box center [531, 263] width 102 height 39
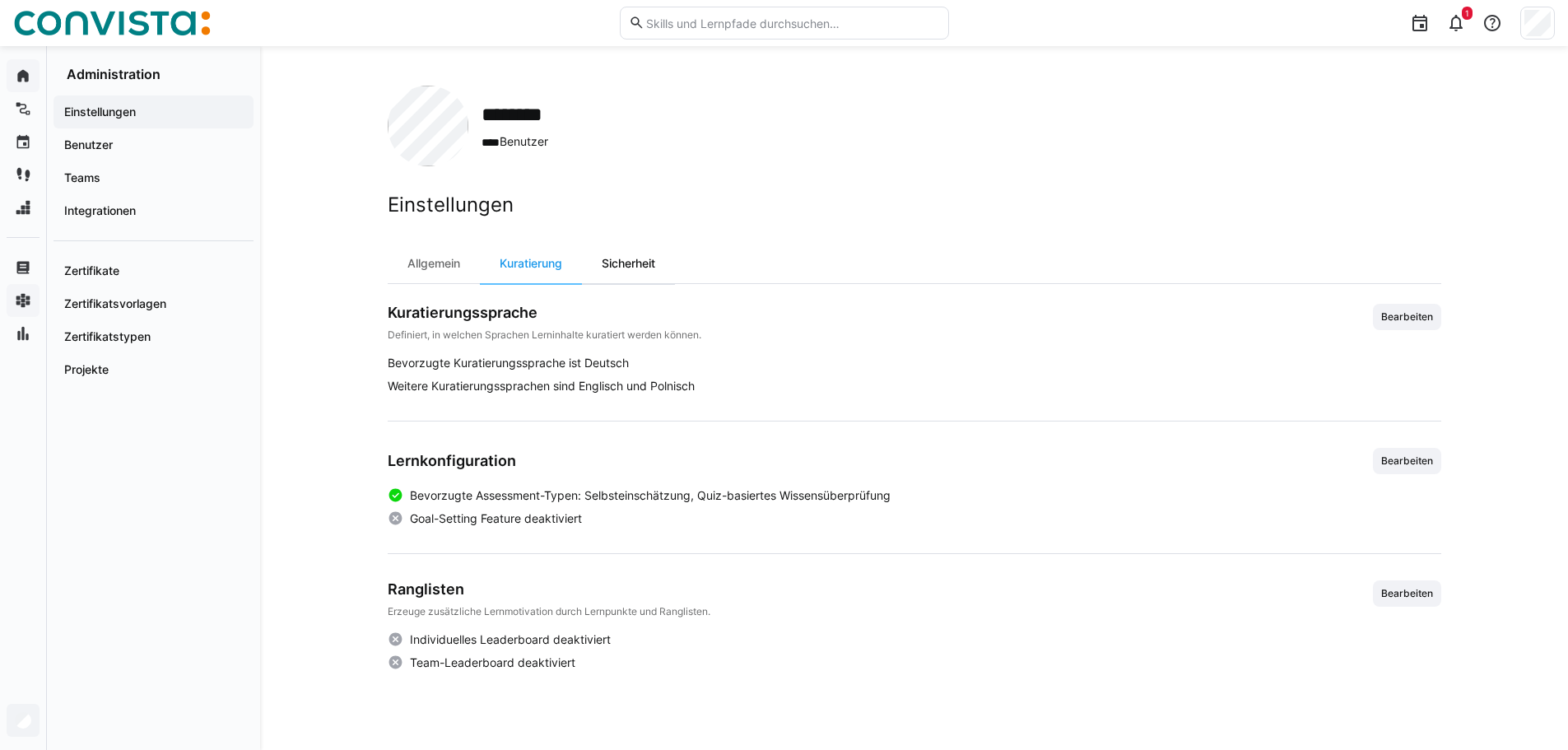
click at [643, 265] on div "Sicherheit" at bounding box center [628, 263] width 93 height 39
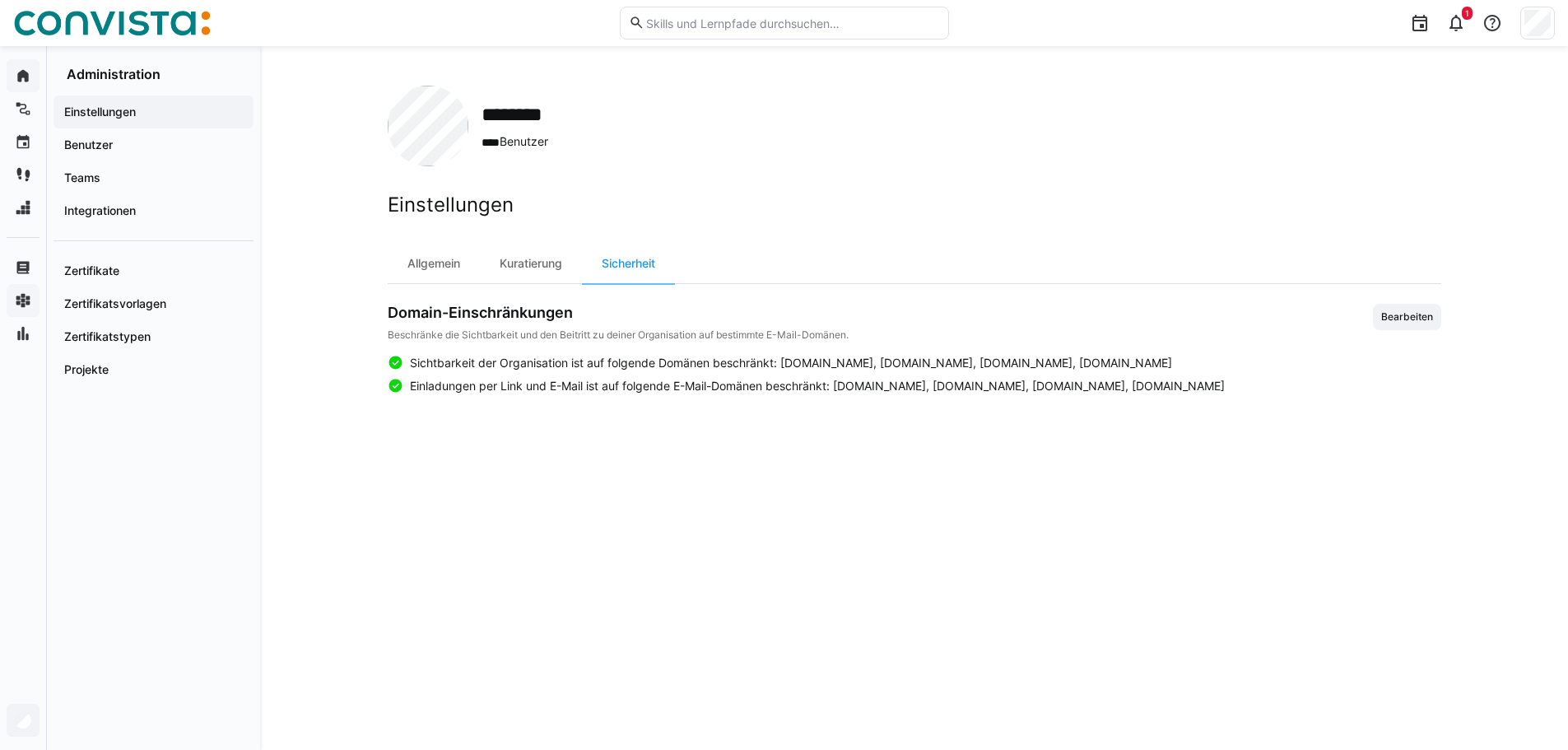
click at [120, 125] on div "Einstellungen" at bounding box center [154, 111] width 200 height 33
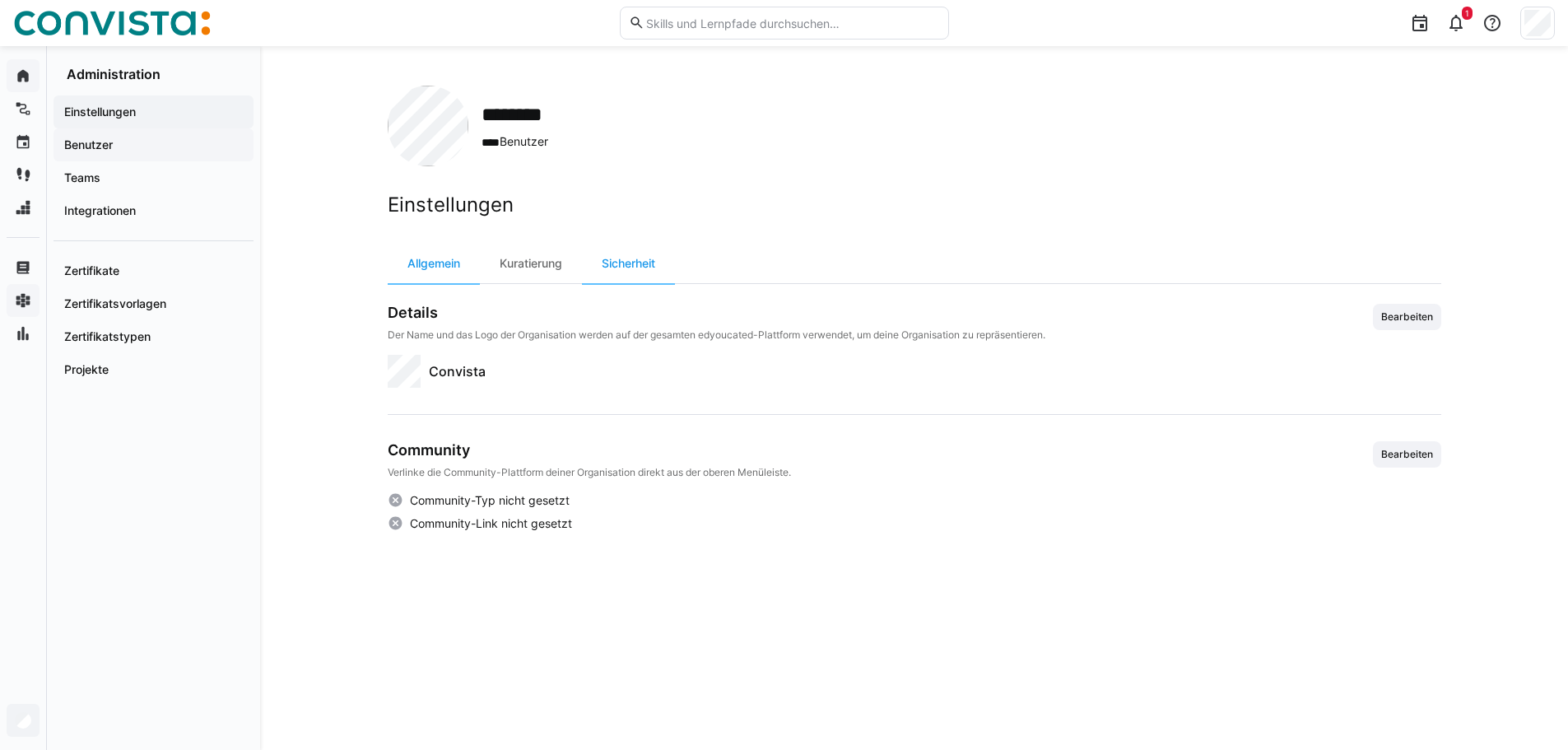
click at [117, 146] on span "Benutzer" at bounding box center [154, 145] width 183 height 17
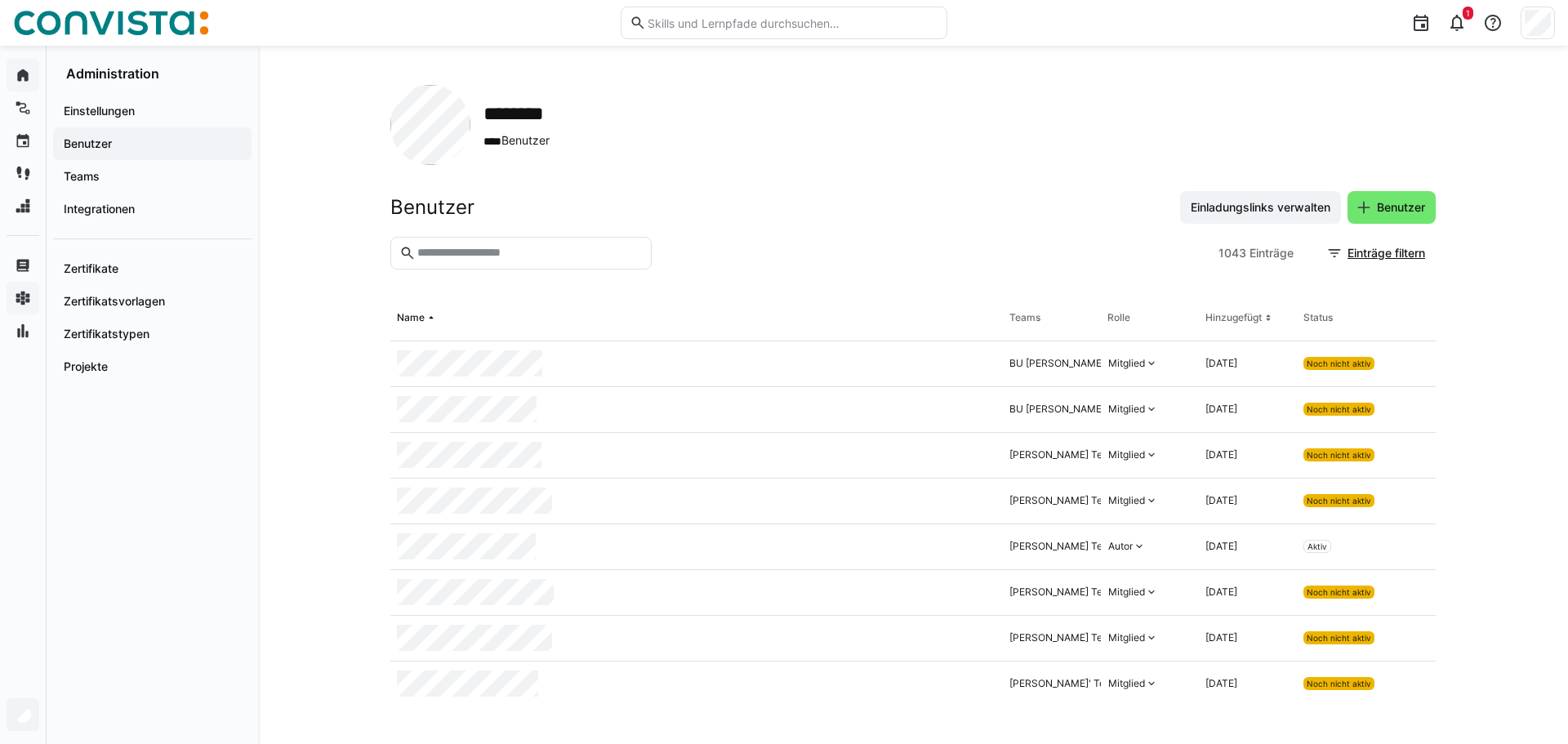
click at [557, 250] on input "text" at bounding box center [529, 254] width 227 height 15
type input "*"
type input "*****"
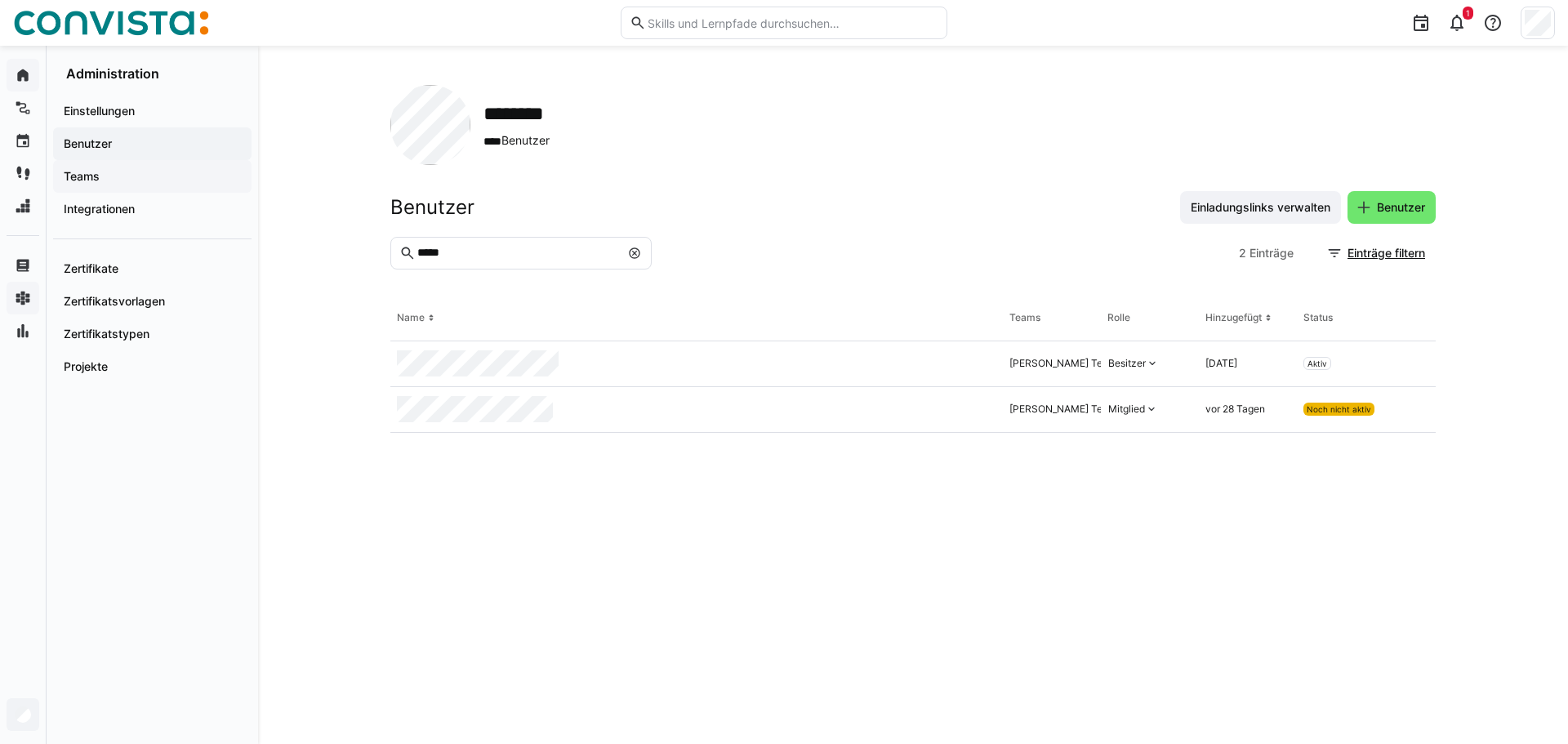
click at [97, 185] on div "Teams" at bounding box center [152, 176] width 199 height 33
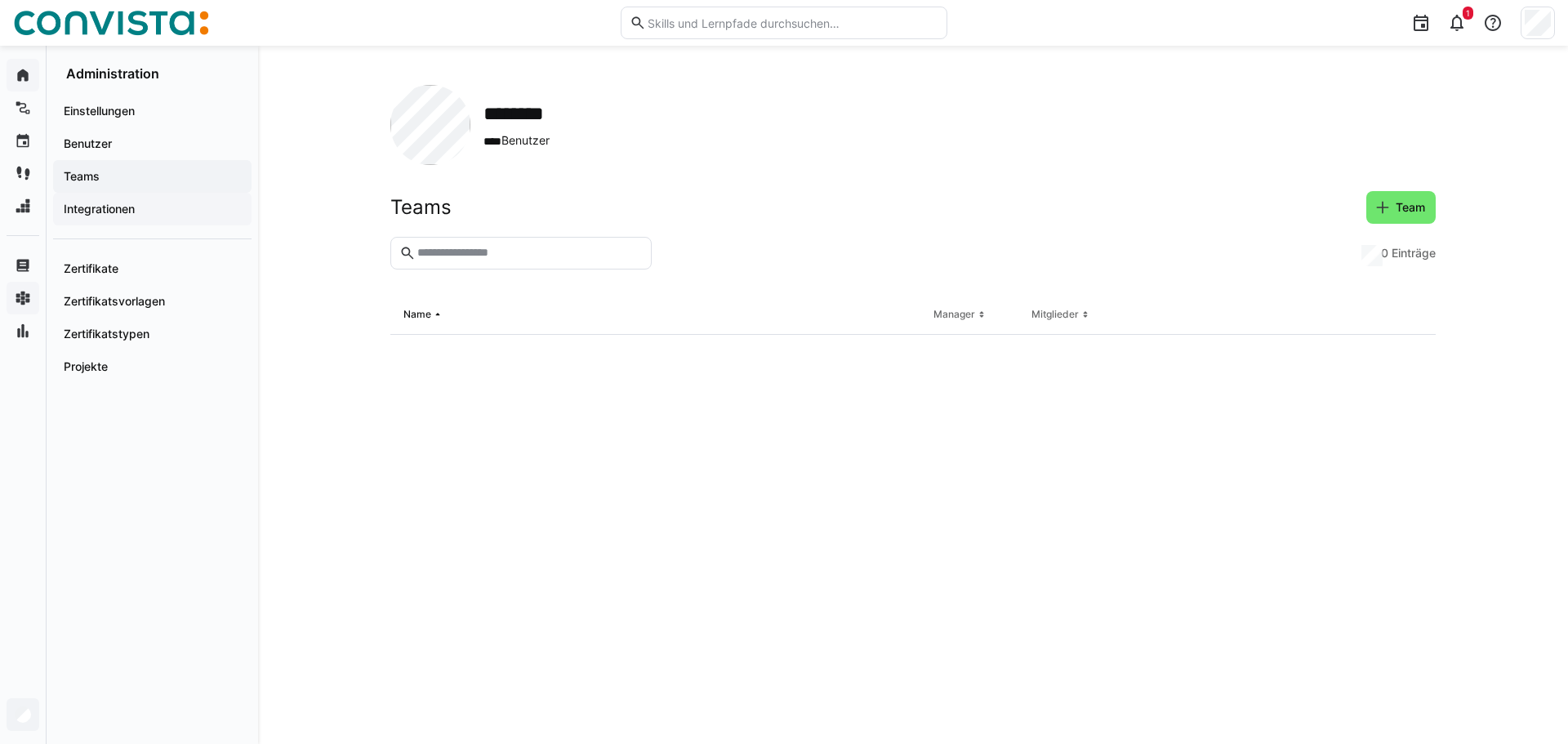
click at [0, 0] on app-navigation-label "Integrationen" at bounding box center [0, 0] width 0 height 0
